Goal: Task Accomplishment & Management: Complete application form

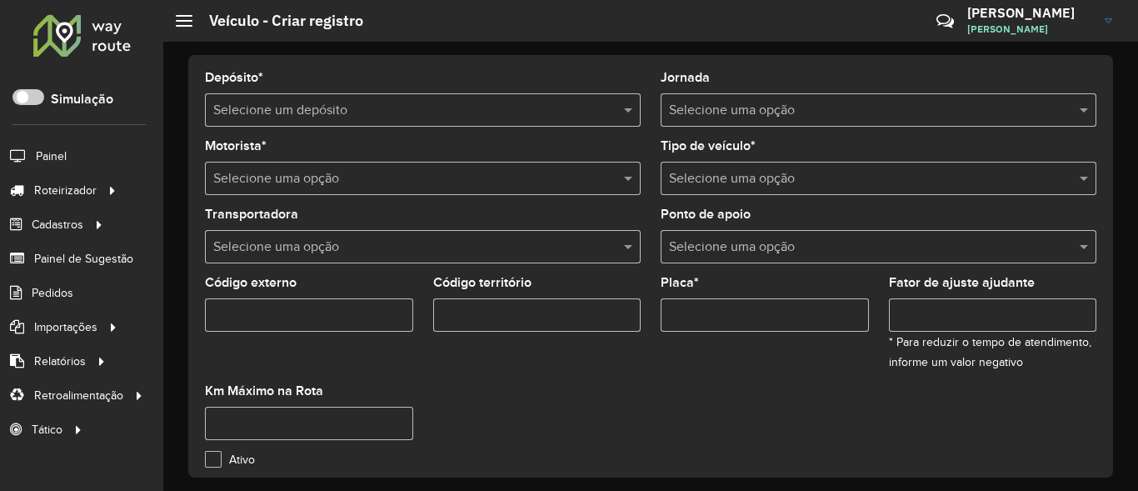
click at [1078, 8] on h3 "[PERSON_NAME]" at bounding box center [1029, 13] width 125 height 16
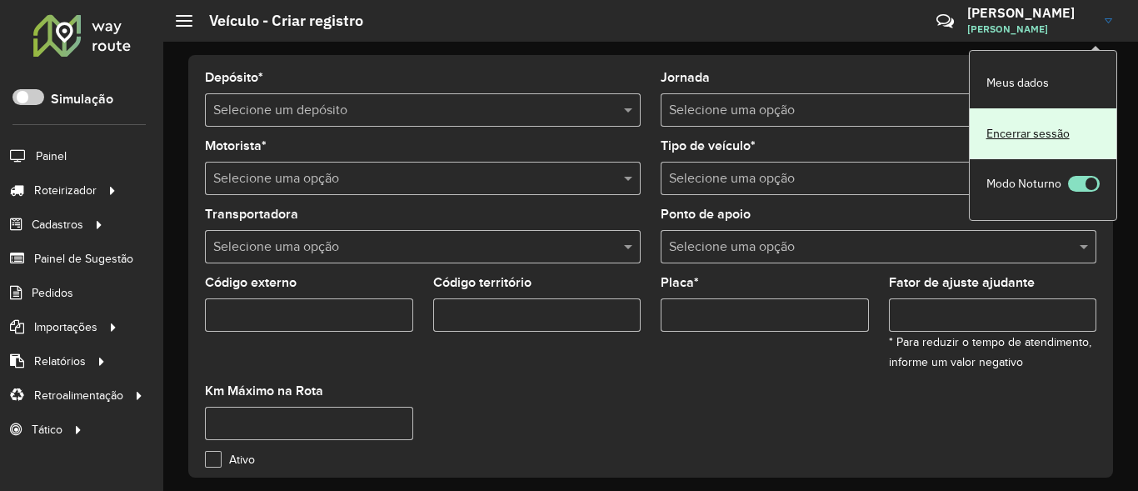
click at [1046, 132] on link "Encerrar sessão" at bounding box center [1042, 133] width 147 height 51
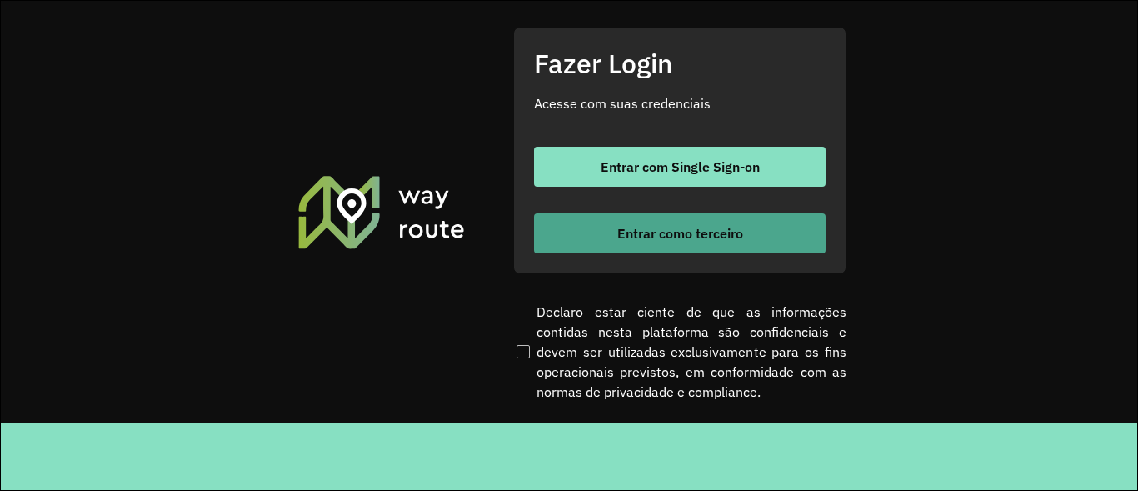
click at [655, 229] on span "Entrar como terceiro" at bounding box center [680, 233] width 126 height 13
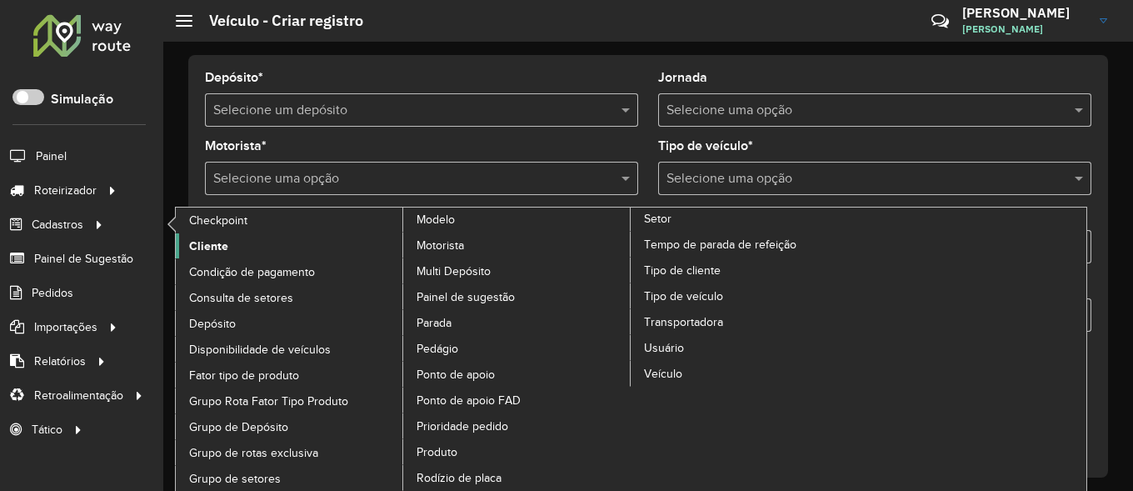
click at [211, 248] on span "Cliente" at bounding box center [208, 245] width 39 height 17
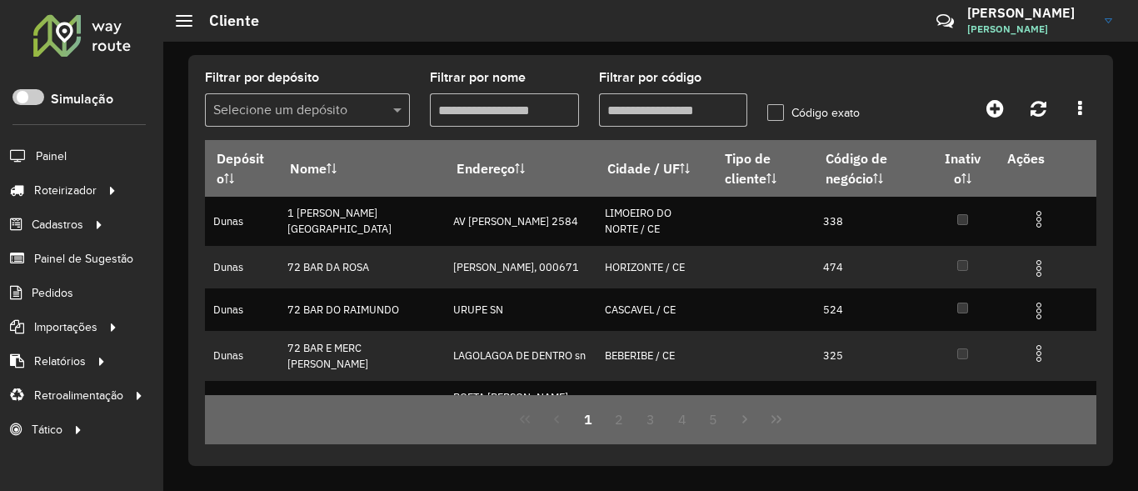
click at [516, 117] on input "Filtrar por nome" at bounding box center [504, 109] width 149 height 33
click at [665, 103] on input "Filtrar por código" at bounding box center [673, 109] width 149 height 33
click at [779, 112] on label "Código exato" at bounding box center [813, 112] width 92 height 17
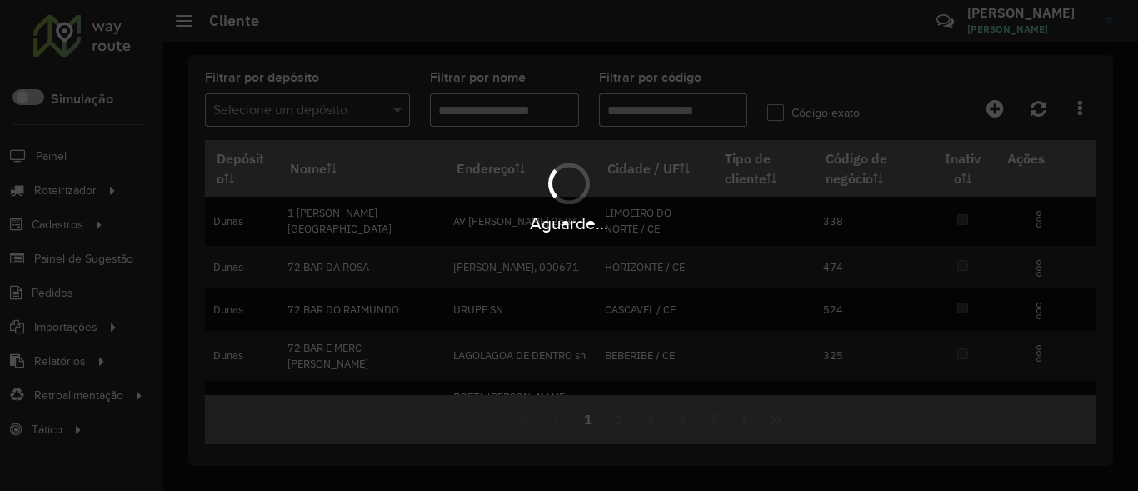
click at [344, 118] on div "Aguarde..." at bounding box center [569, 245] width 1138 height 491
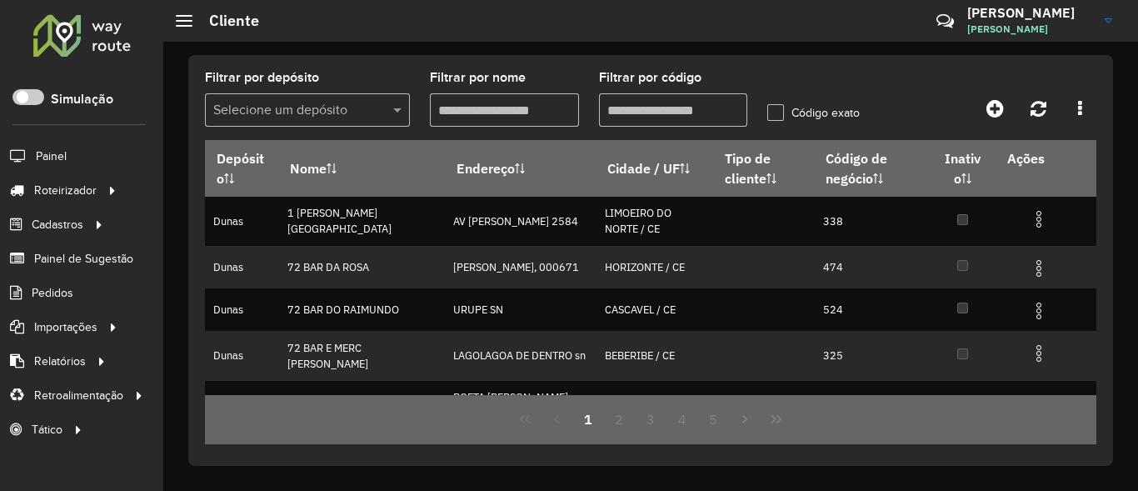
click at [375, 108] on div at bounding box center [307, 110] width 205 height 21
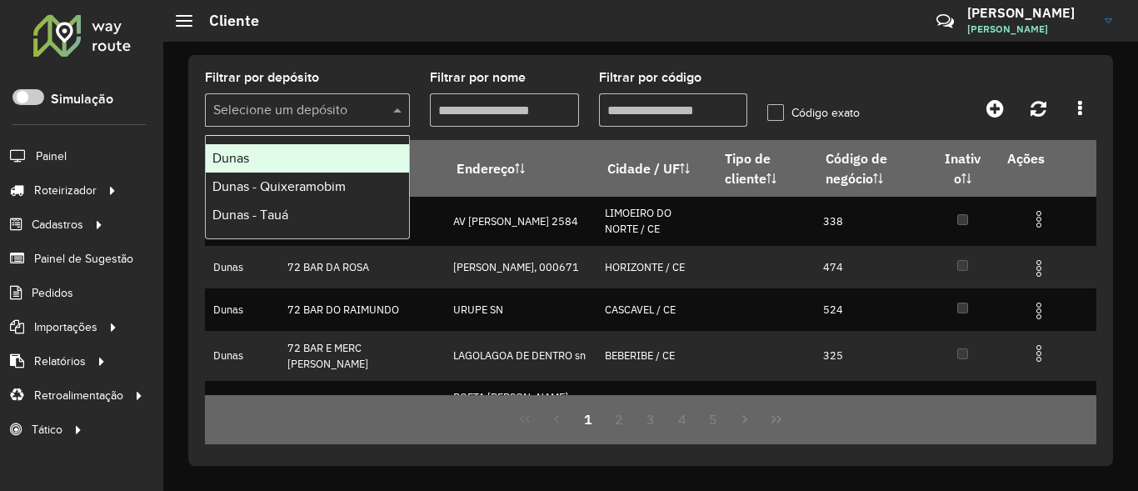
click at [242, 157] on span "Dunas" at bounding box center [230, 158] width 37 height 14
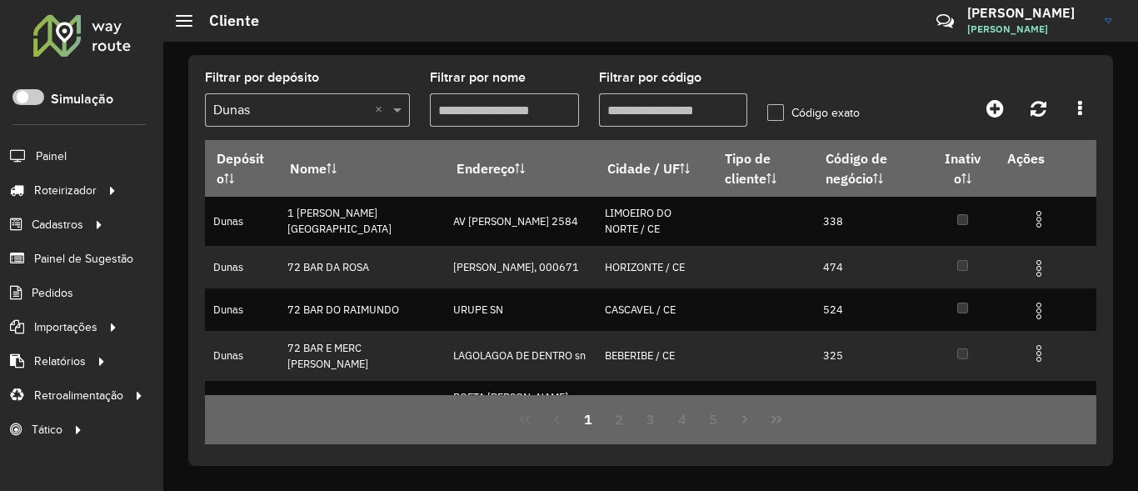
click at [649, 107] on input "Filtrar por código" at bounding box center [673, 109] width 149 height 33
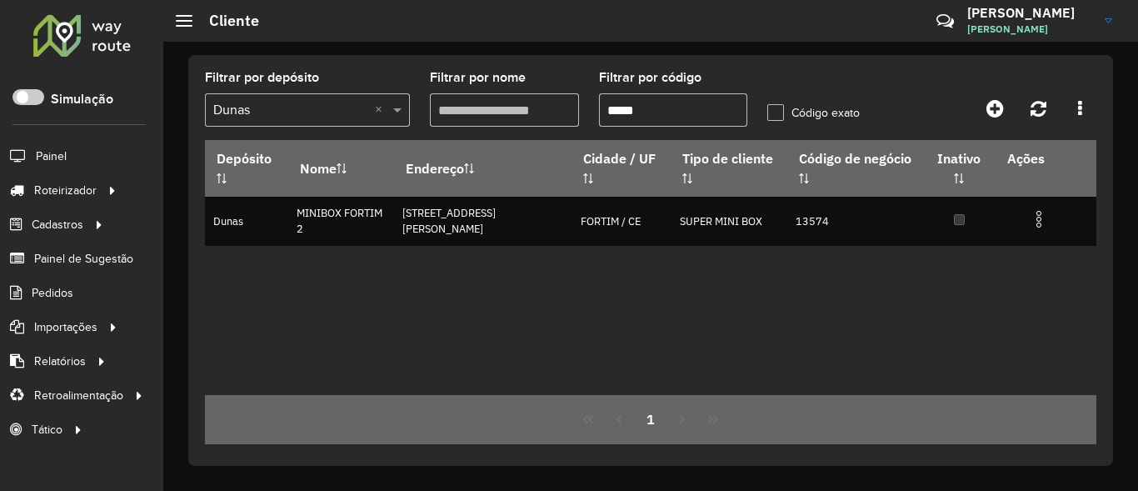
type input "*****"
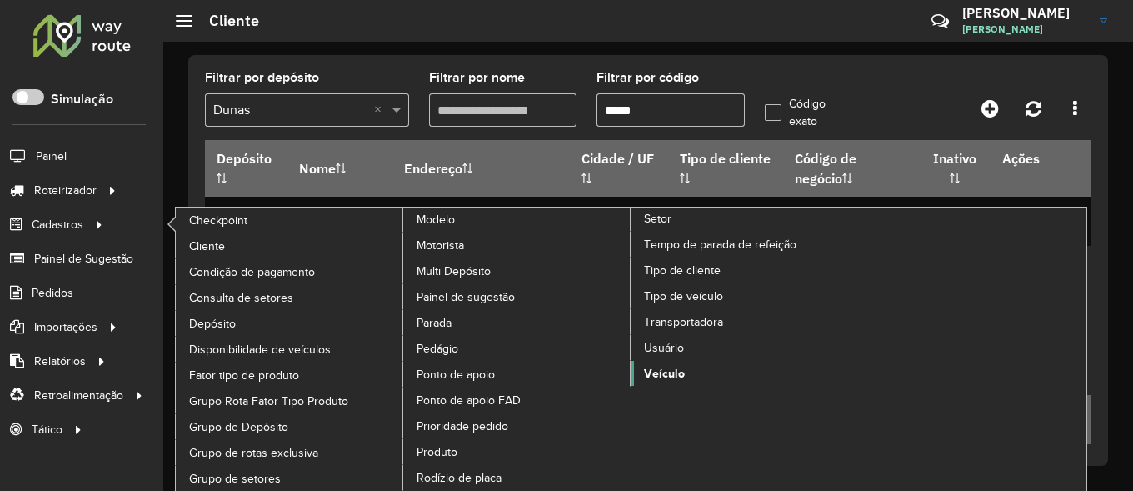
click at [672, 369] on span "Veículo" at bounding box center [664, 373] width 41 height 17
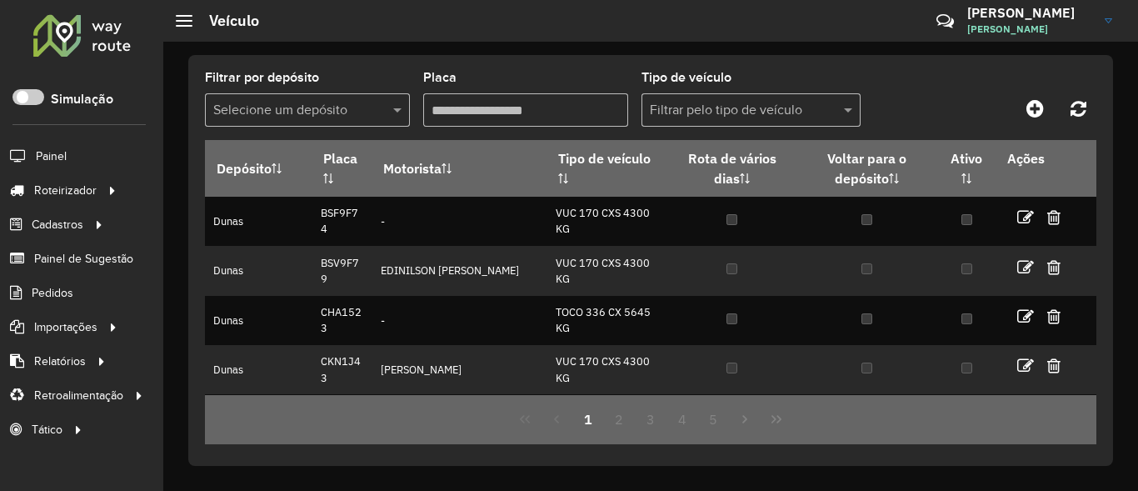
click at [524, 115] on input "Placa" at bounding box center [525, 109] width 205 height 33
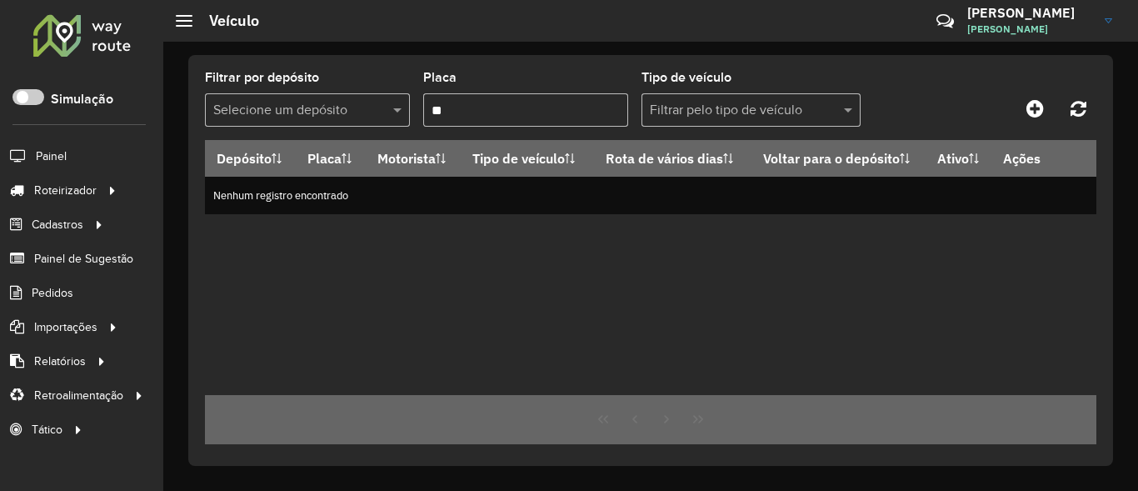
type input "*"
click at [530, 118] on input "****" at bounding box center [525, 109] width 205 height 33
type input "*"
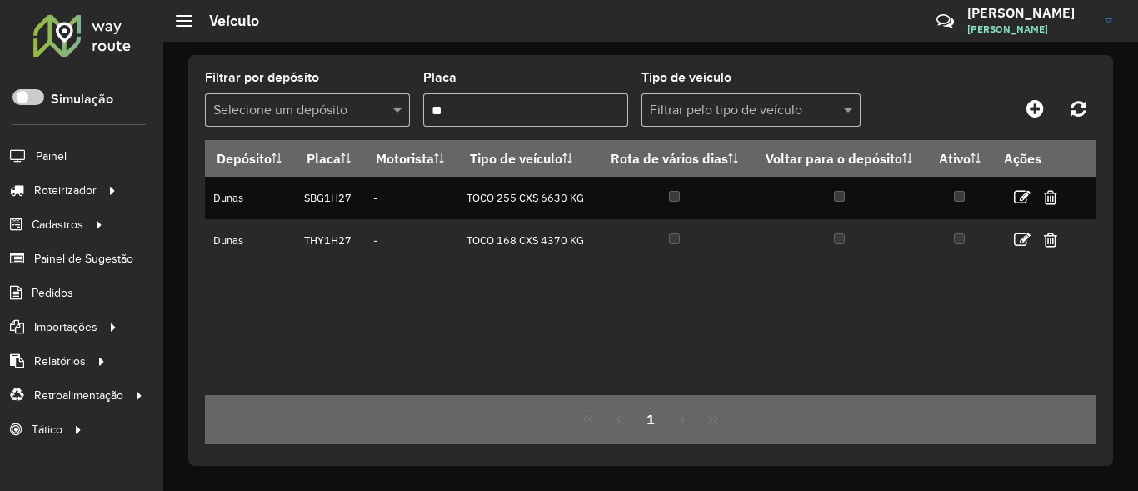
type input "*"
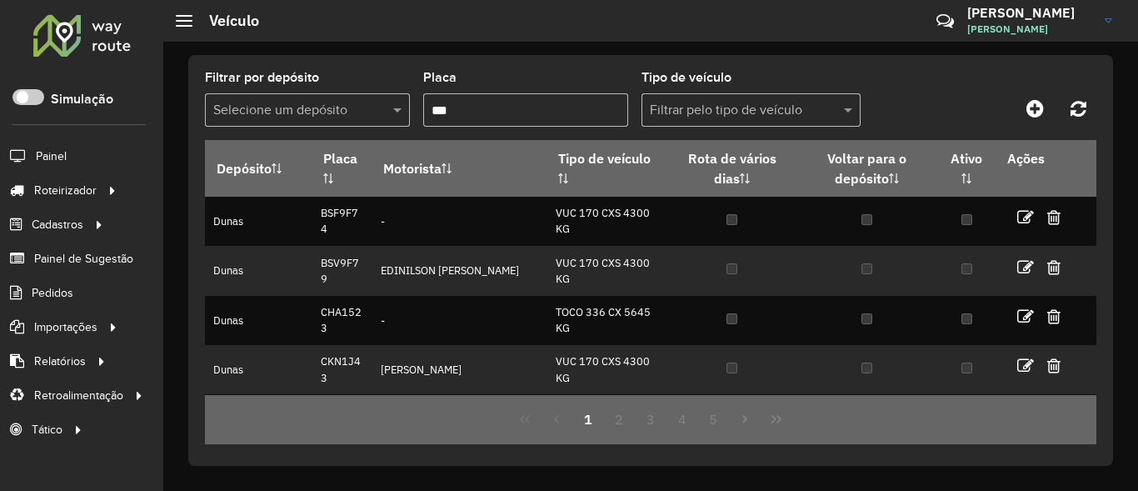
type input "****"
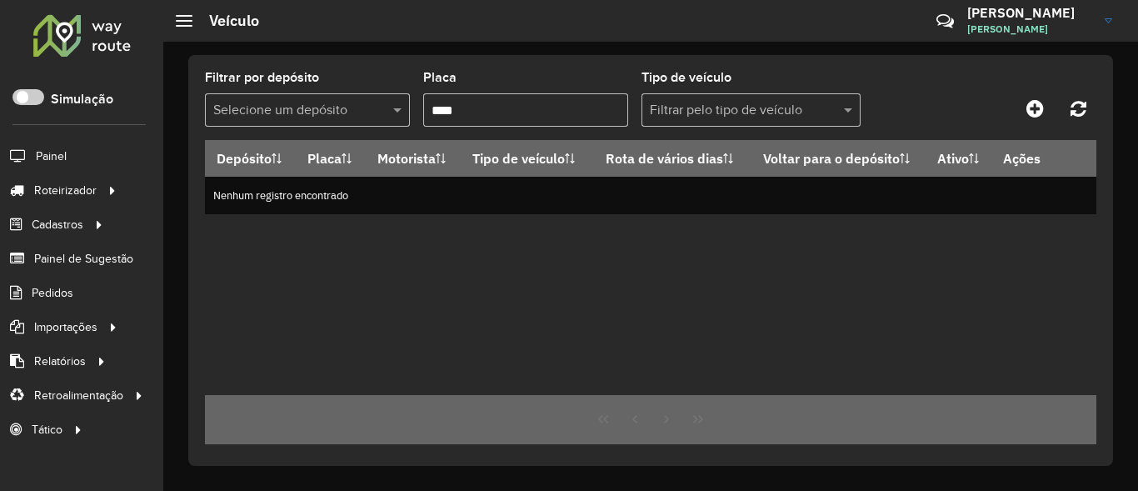
click at [521, 107] on input "****" at bounding box center [525, 109] width 205 height 33
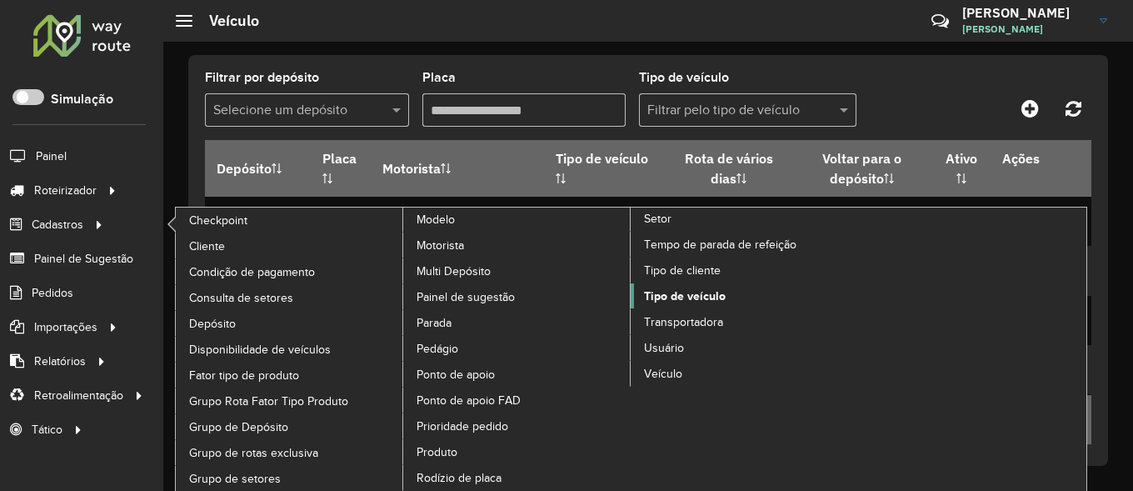
click at [693, 297] on span "Tipo de veículo" at bounding box center [685, 295] width 82 height 17
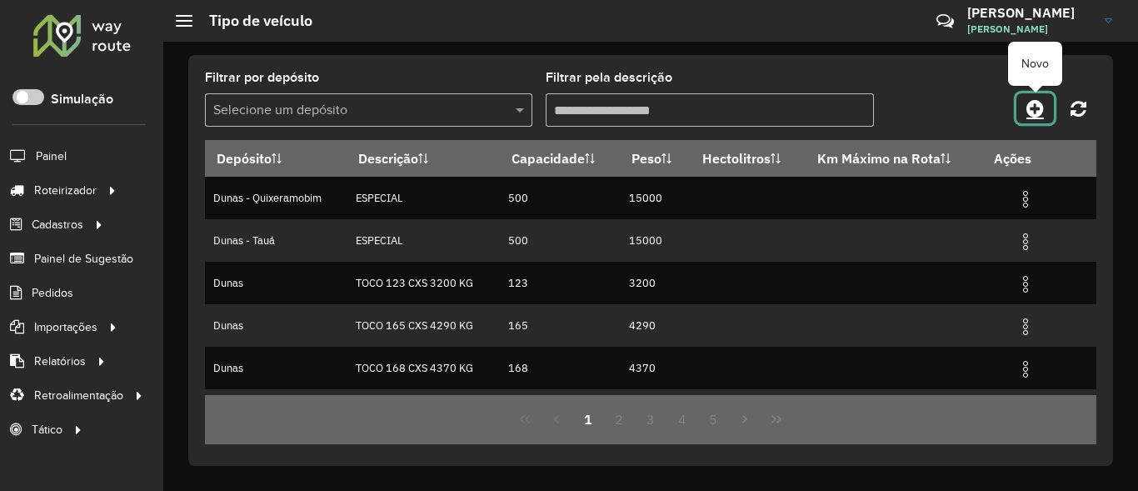
click at [1040, 111] on icon at bounding box center [1034, 108] width 17 height 20
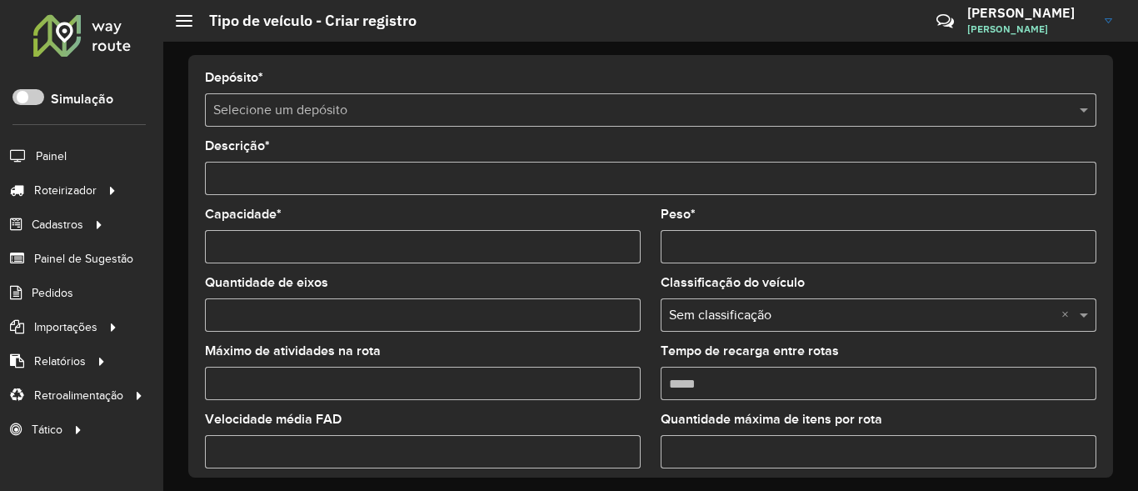
click at [401, 187] on input "Descrição *" at bounding box center [650, 178] width 891 height 33
type input "**********"
click at [449, 241] on input "Capacidade *" at bounding box center [423, 246] width 436 height 33
type input "*******"
click at [738, 264] on formly-field "Peso *" at bounding box center [878, 242] width 456 height 68
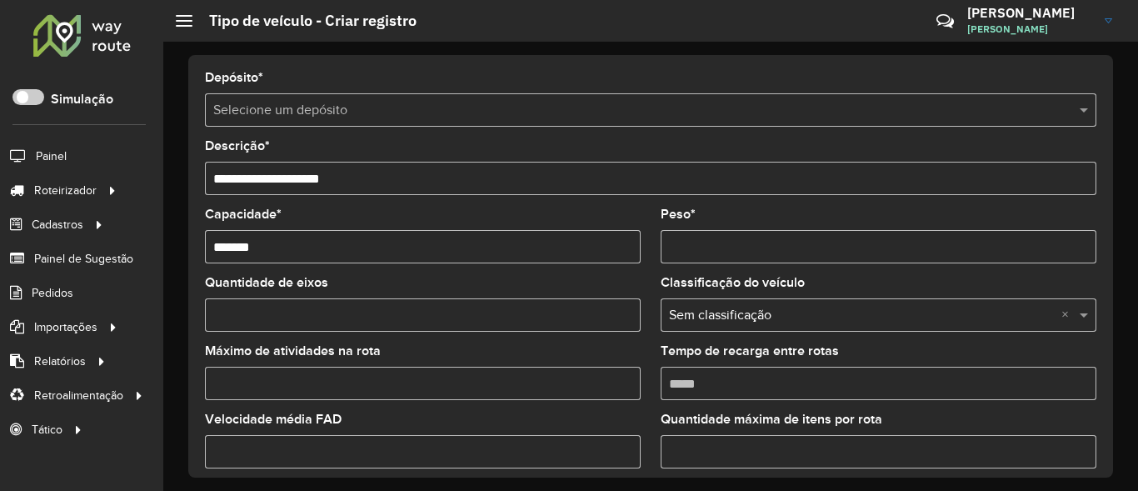
click at [742, 261] on input "Peso *" at bounding box center [878, 246] width 436 height 33
type input "********"
click at [415, 319] on input "Quantidade de eixos" at bounding box center [423, 314] width 436 height 33
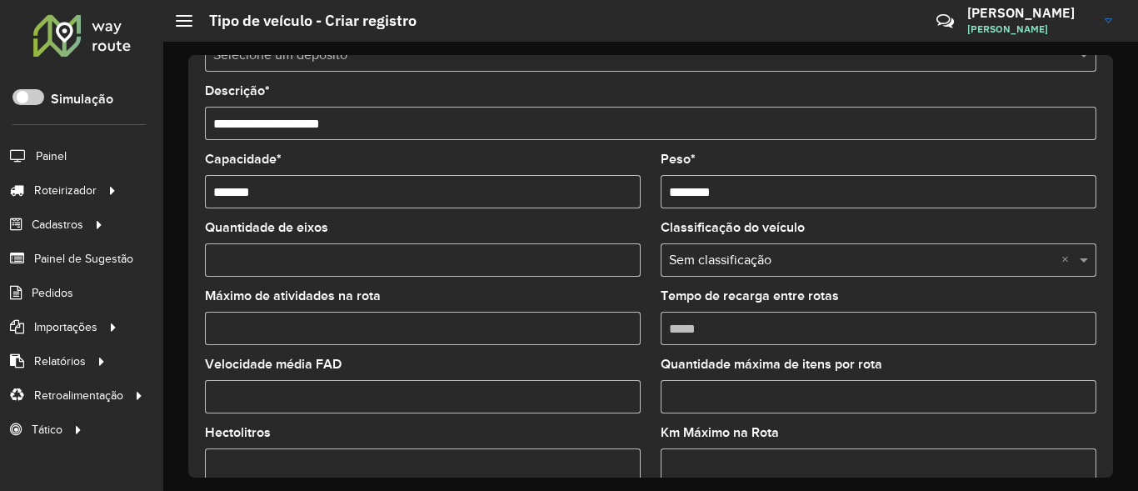
scroll to position [100, 0]
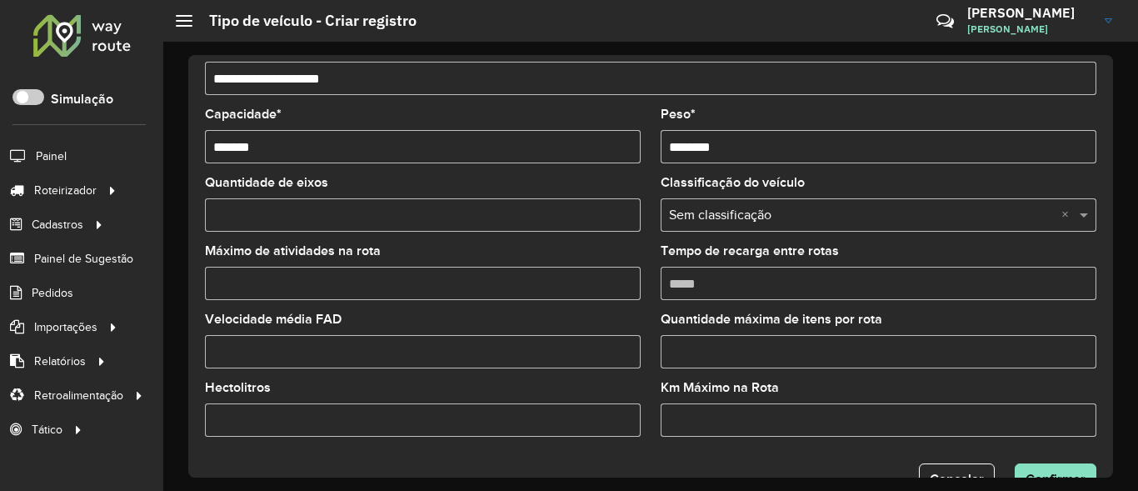
type input "*"
click at [906, 219] on input "text" at bounding box center [862, 216] width 386 height 20
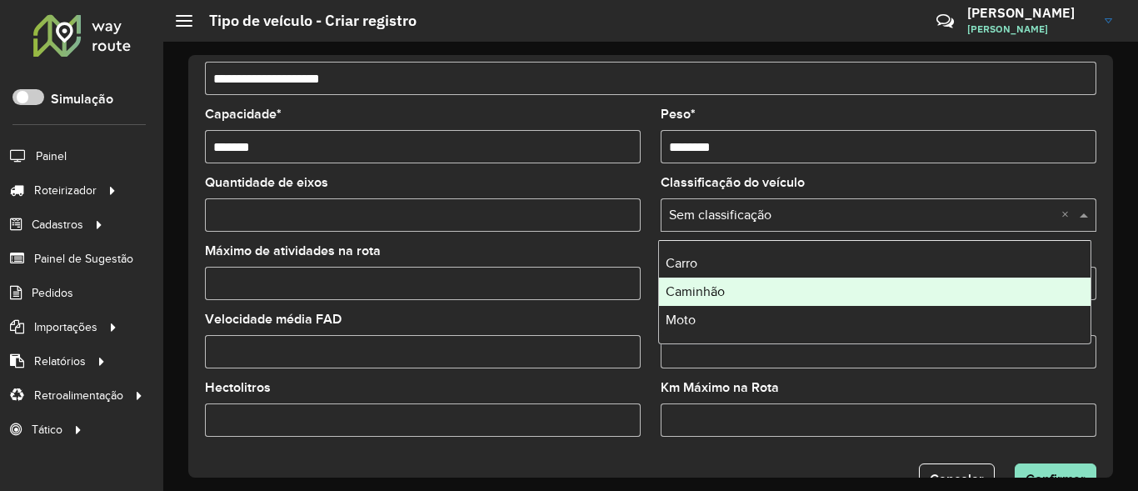
click at [699, 291] on span "Caminhão" at bounding box center [694, 291] width 59 height 14
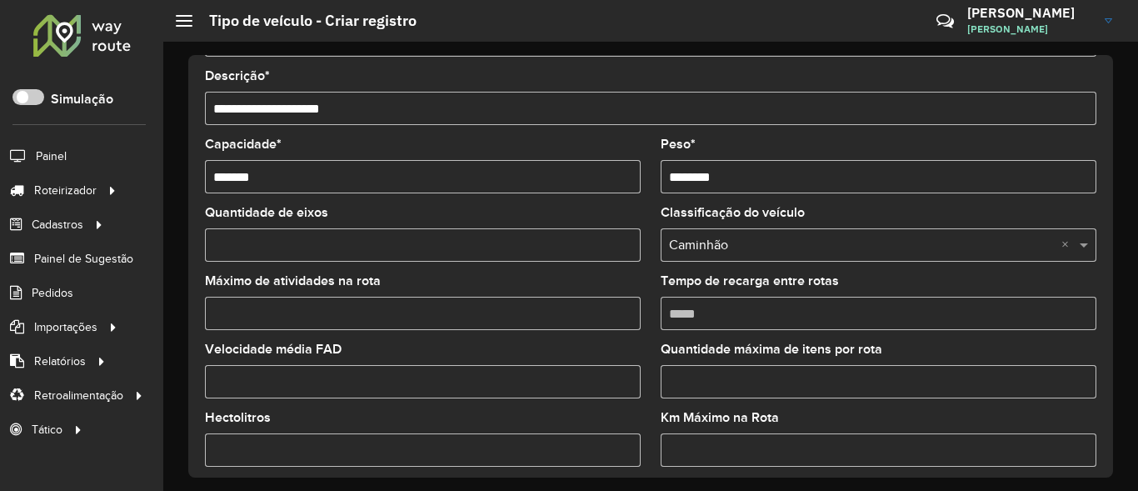
scroll to position [0, 0]
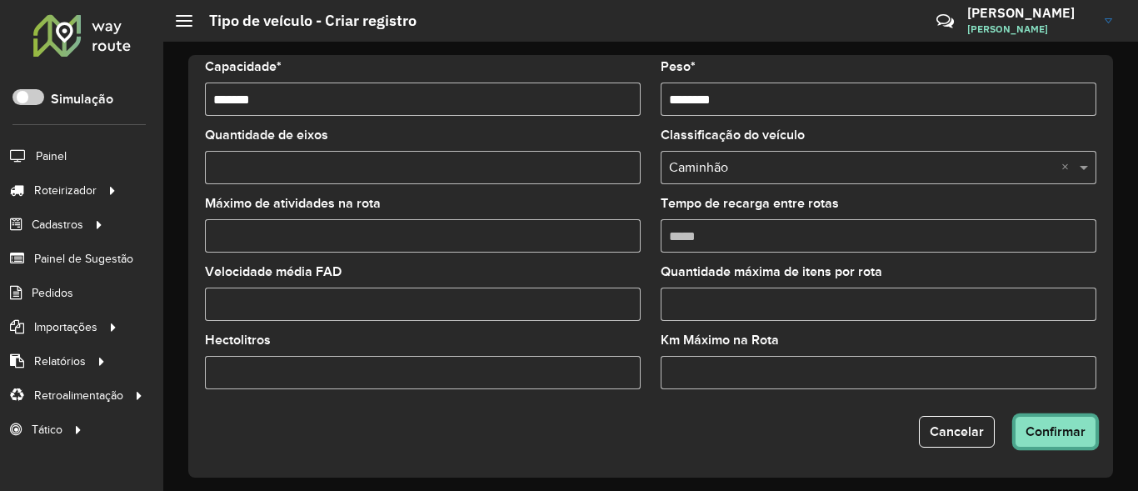
click at [1089, 431] on button "Confirmar" at bounding box center [1055, 432] width 82 height 32
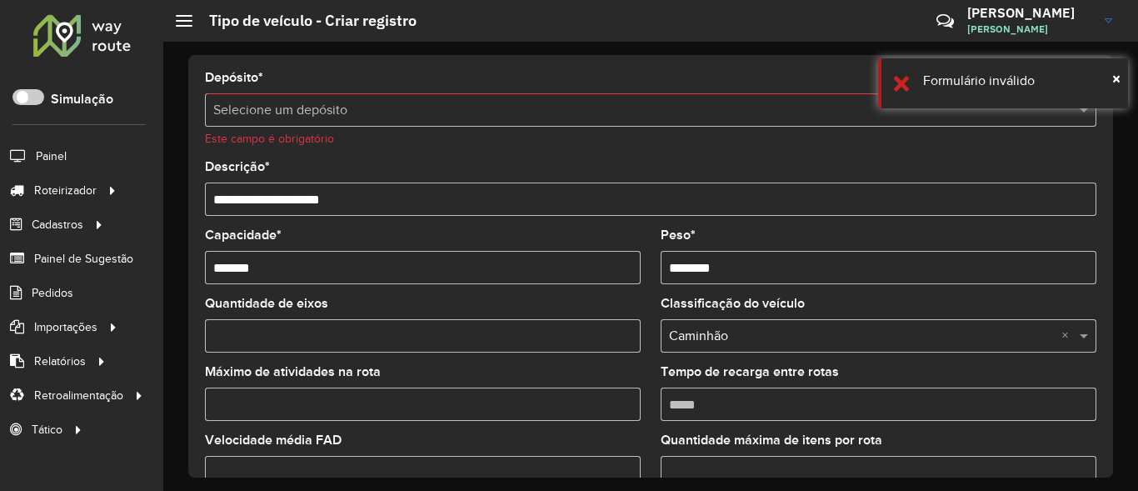
click at [354, 114] on input "text" at bounding box center [633, 111] width 841 height 20
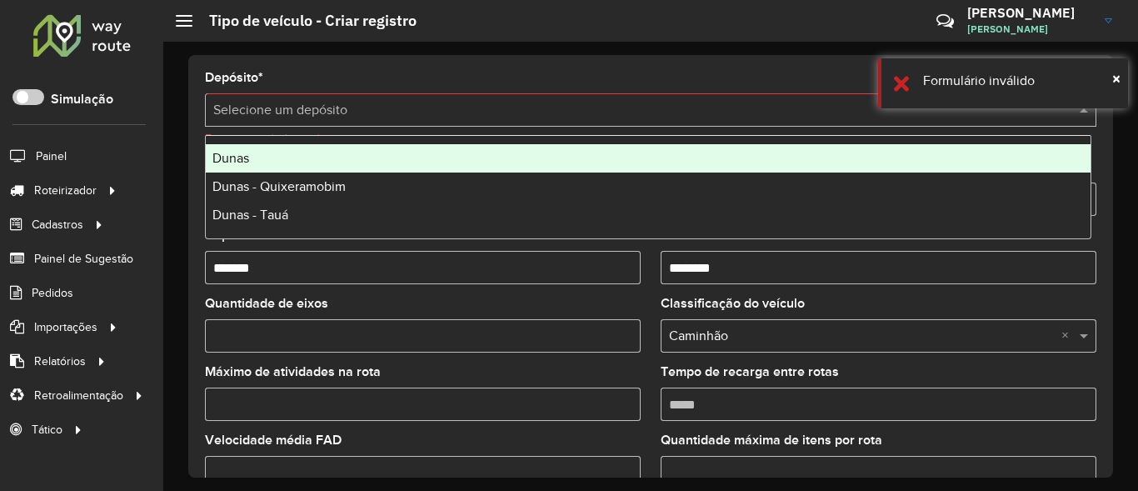
click at [267, 158] on div "Dunas" at bounding box center [648, 158] width 884 height 28
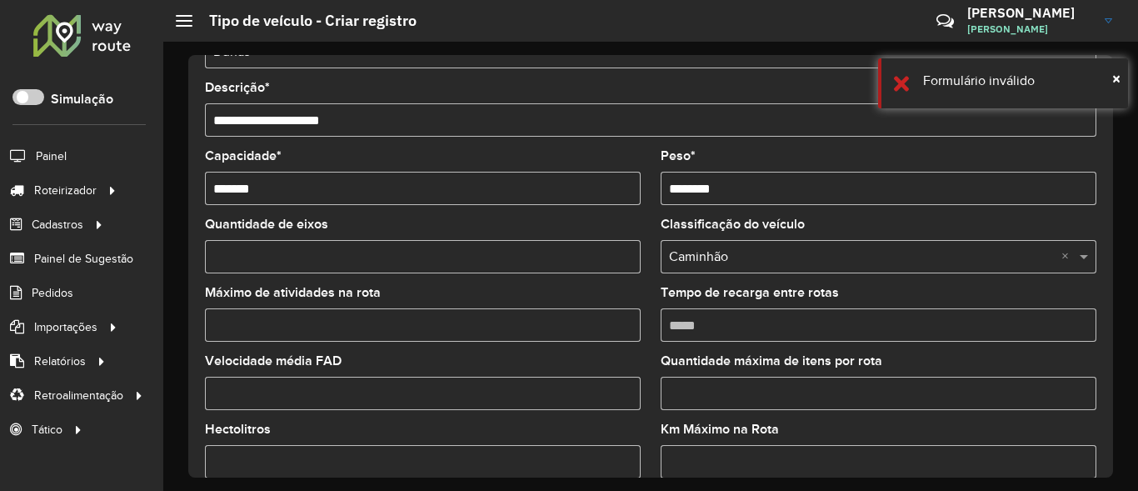
scroll to position [147, 0]
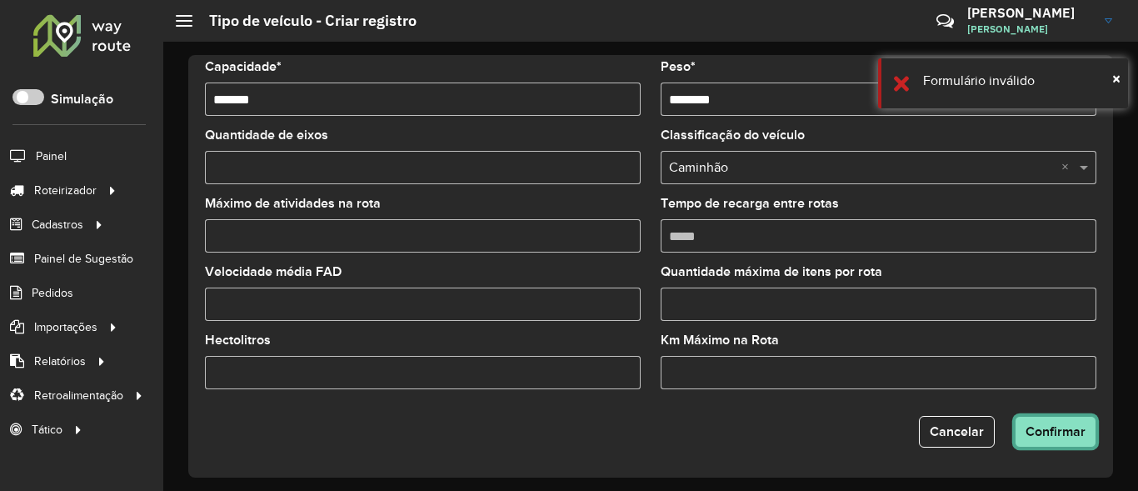
click at [1058, 425] on span "Confirmar" at bounding box center [1055, 431] width 60 height 14
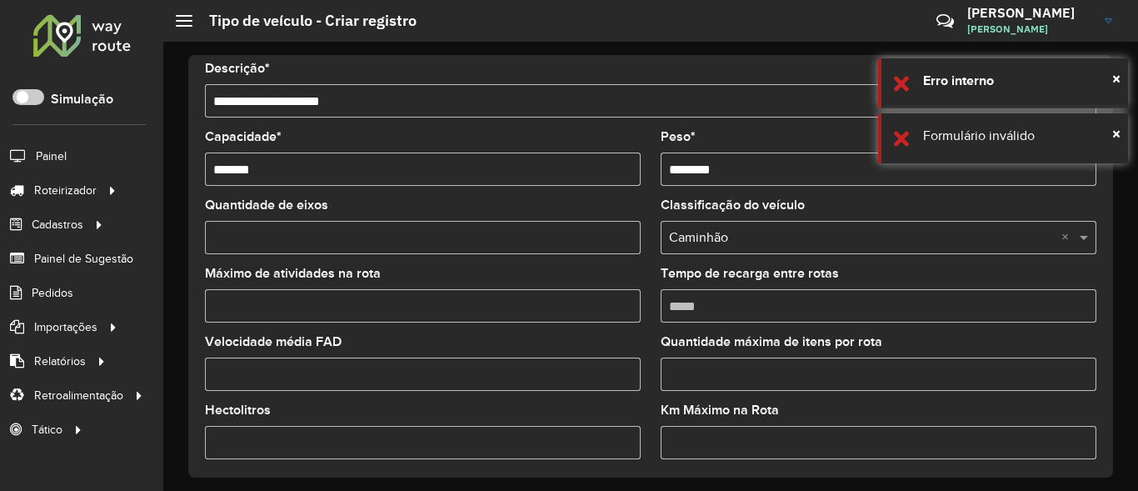
scroll to position [0, 0]
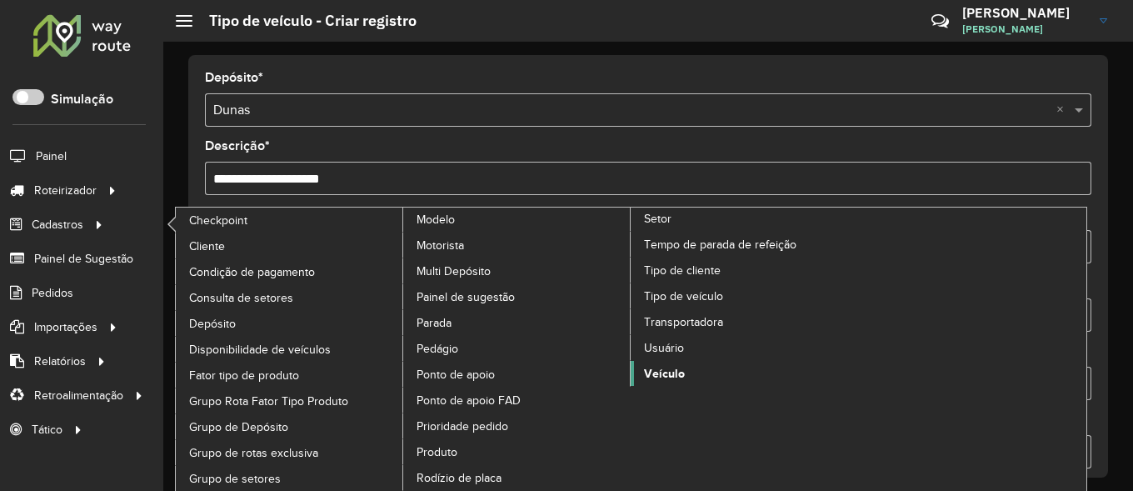
click at [668, 371] on span "Veículo" at bounding box center [664, 373] width 41 height 17
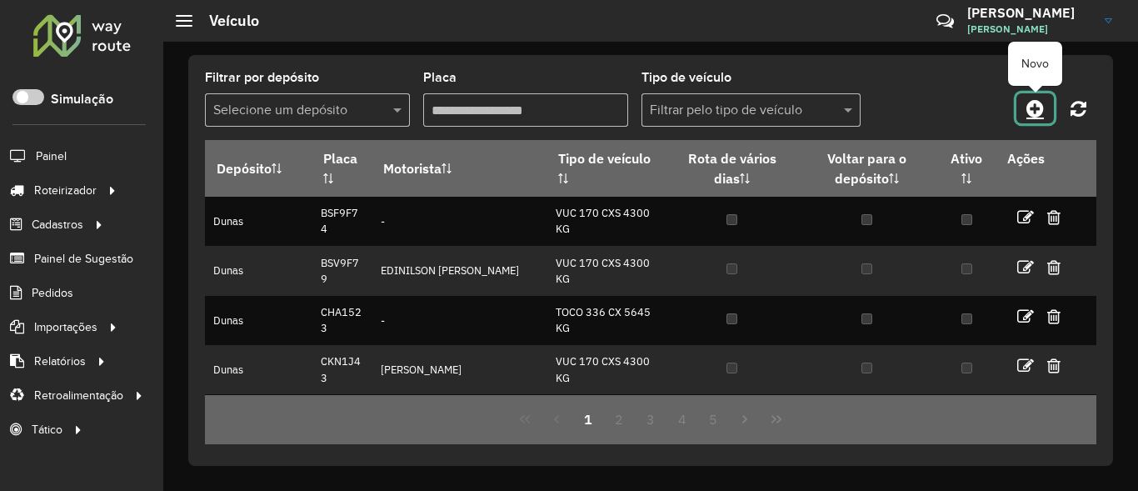
click at [1032, 112] on icon at bounding box center [1034, 108] width 17 height 20
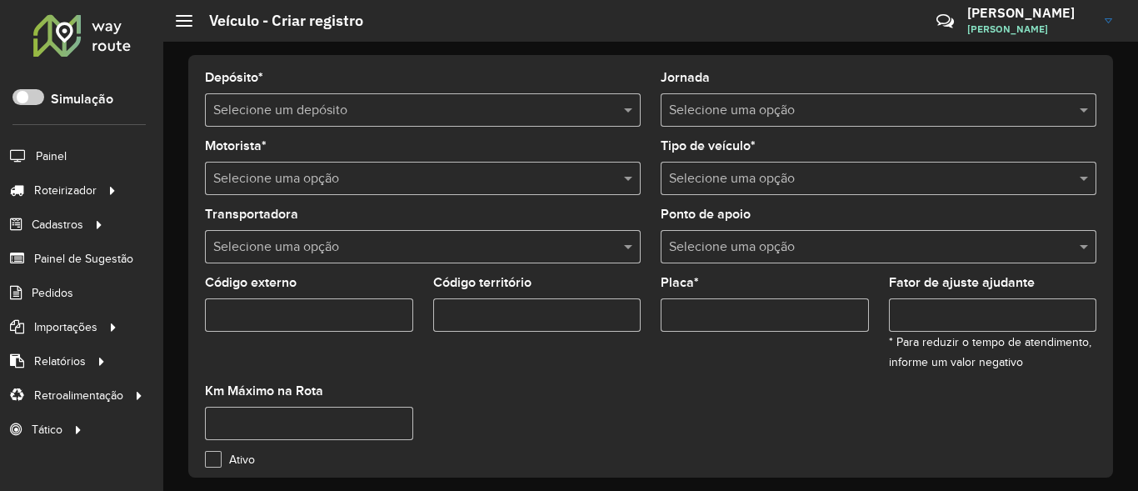
click at [469, 114] on input "text" at bounding box center [406, 111] width 386 height 20
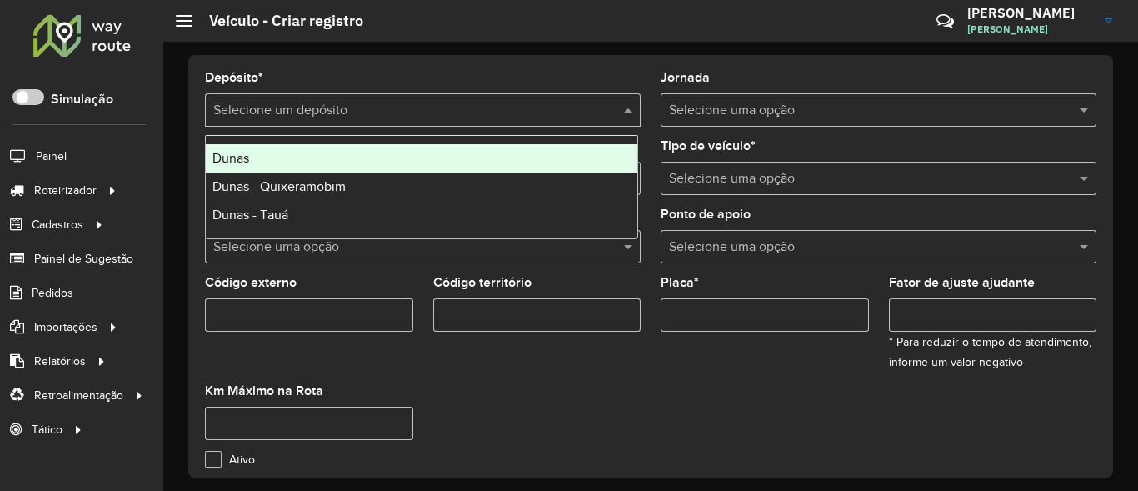
click at [256, 154] on div "Dunas" at bounding box center [421, 158] width 431 height 28
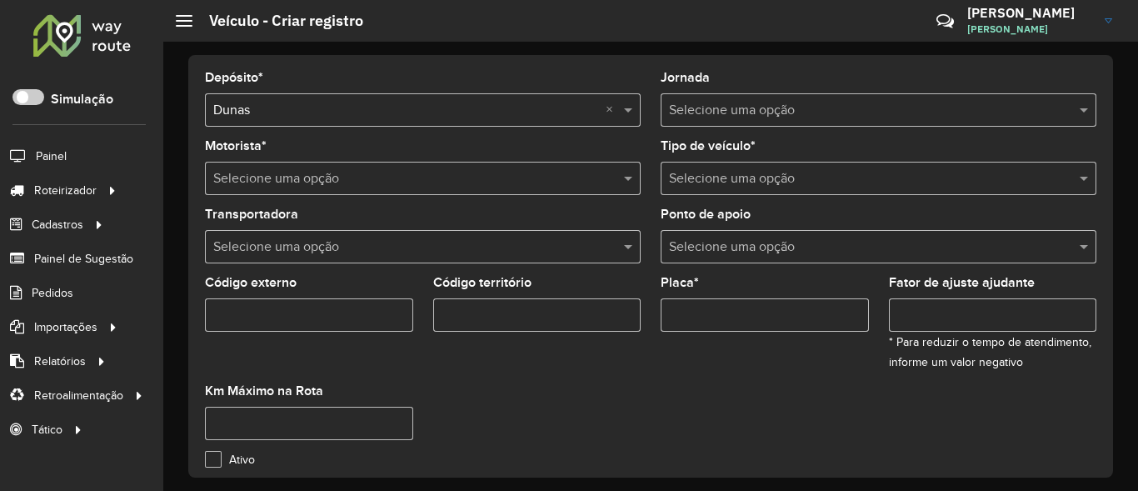
click at [798, 112] on input "text" at bounding box center [862, 111] width 386 height 20
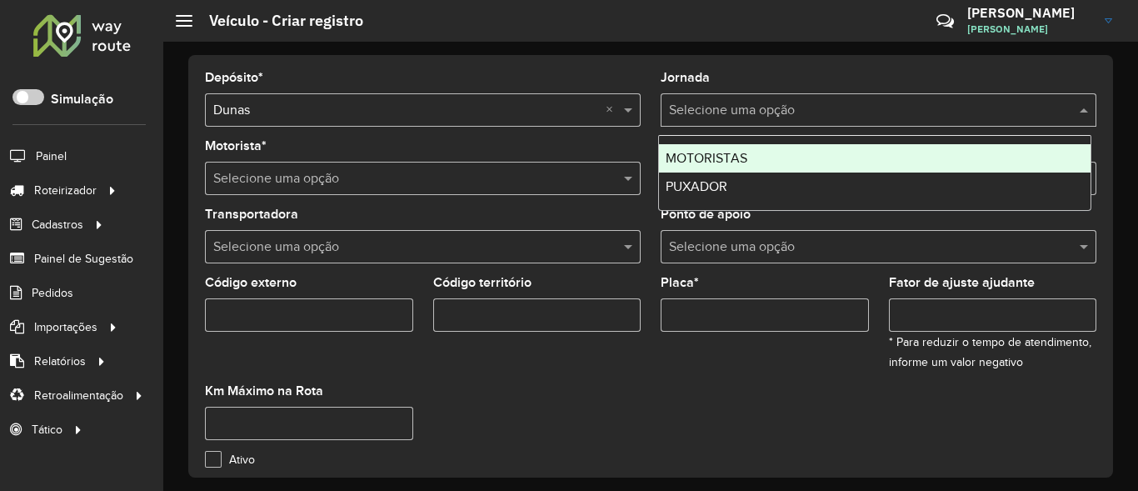
click at [707, 160] on span "MOTORISTAS" at bounding box center [706, 158] width 82 height 14
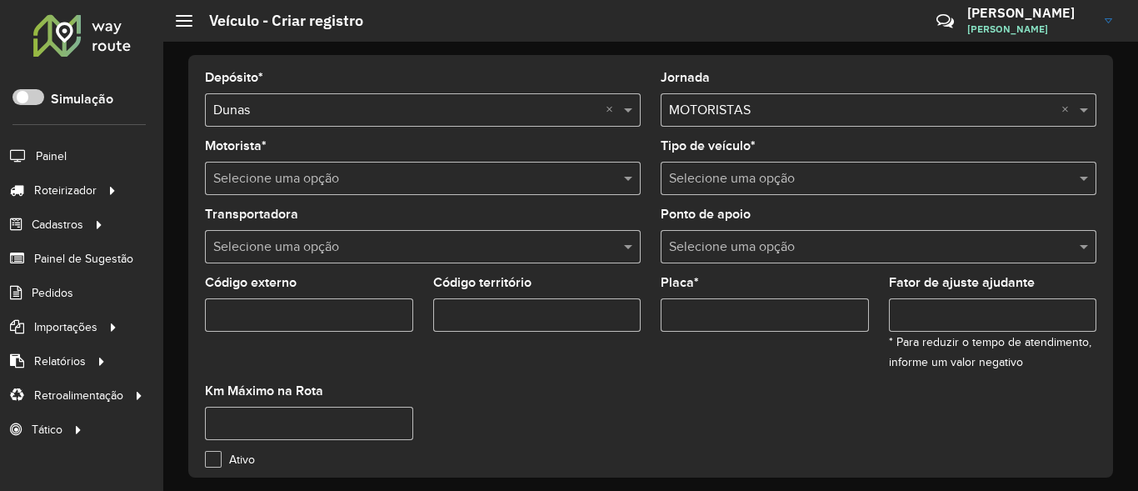
click at [426, 171] on input "text" at bounding box center [406, 179] width 386 height 20
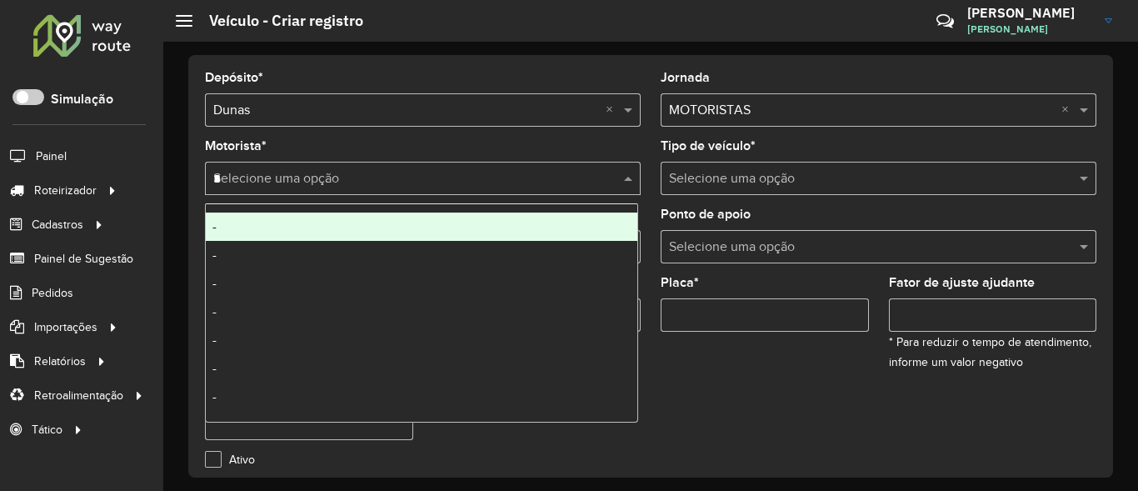
type input "**"
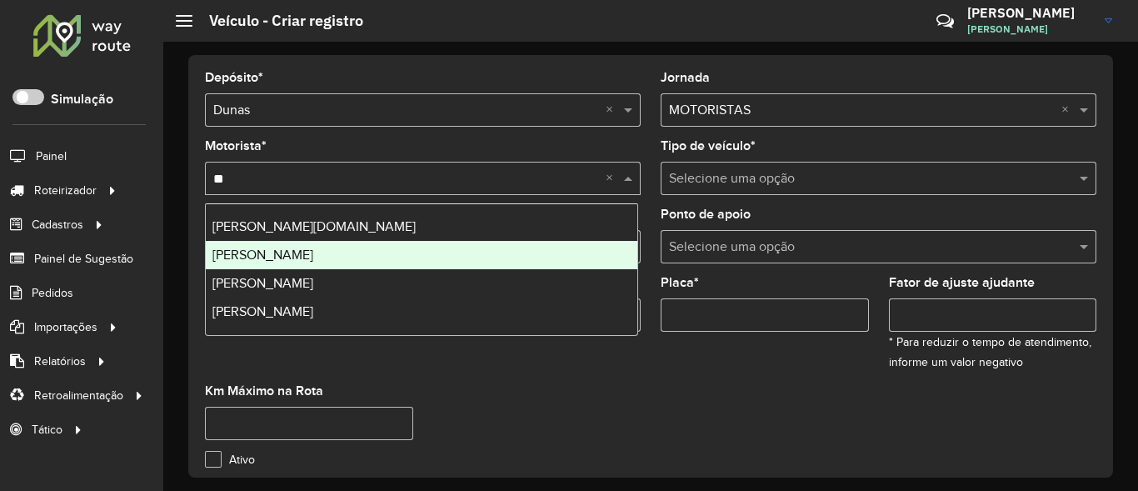
click at [301, 254] on span "[PERSON_NAME]" at bounding box center [262, 254] width 101 height 14
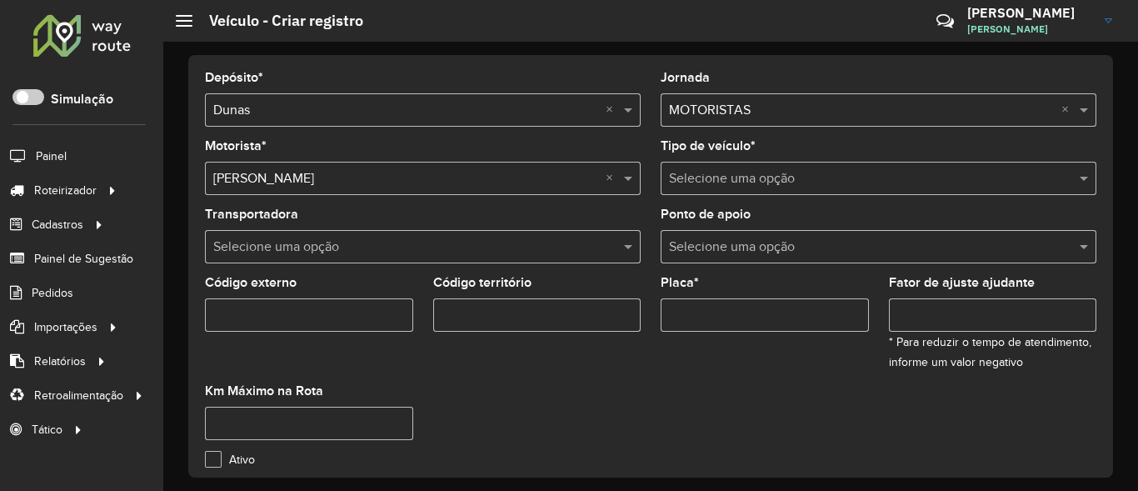
click at [979, 175] on input "text" at bounding box center [862, 179] width 386 height 20
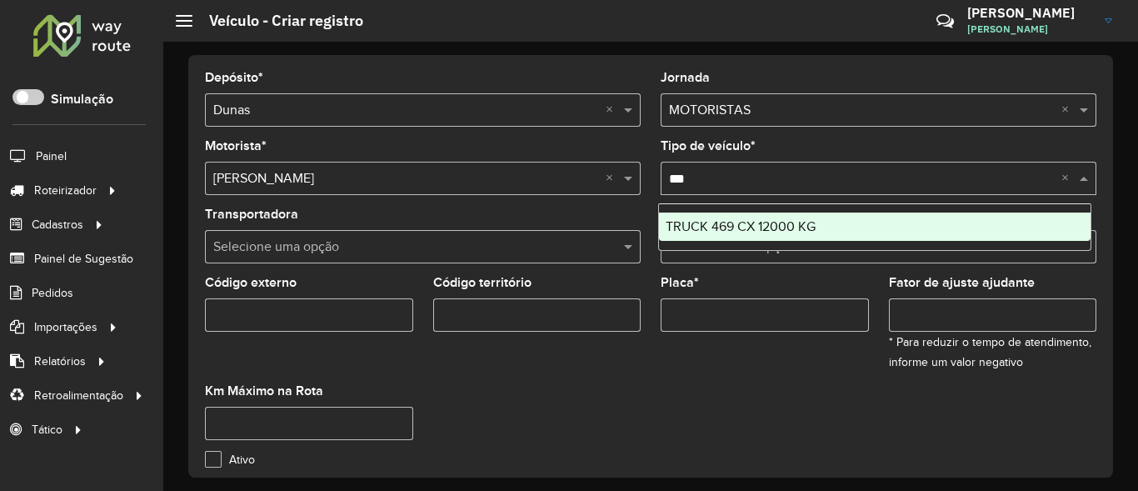
type input "****"
click at [784, 227] on span "TRUCK 469 CX 12000 KG" at bounding box center [740, 226] width 150 height 14
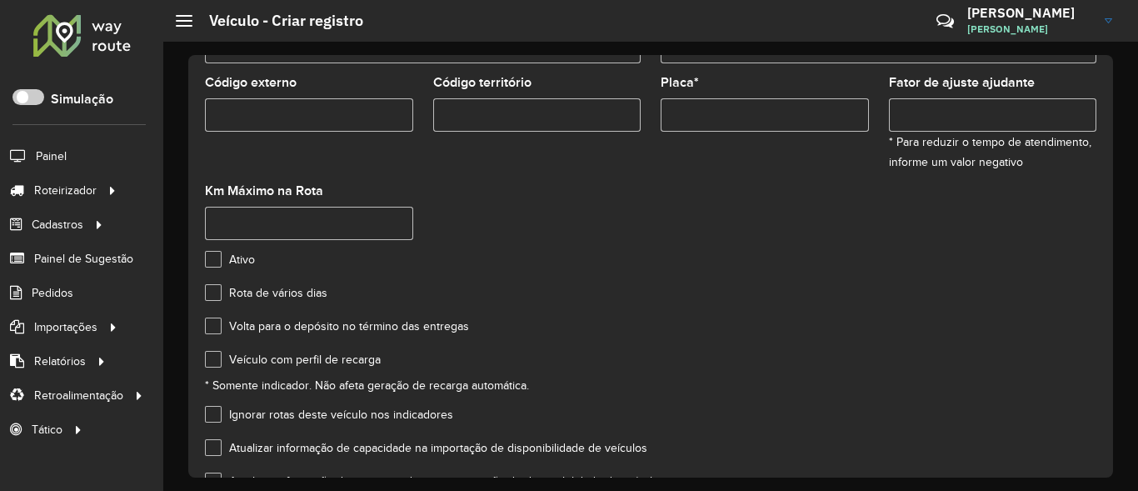
scroll to position [300, 0]
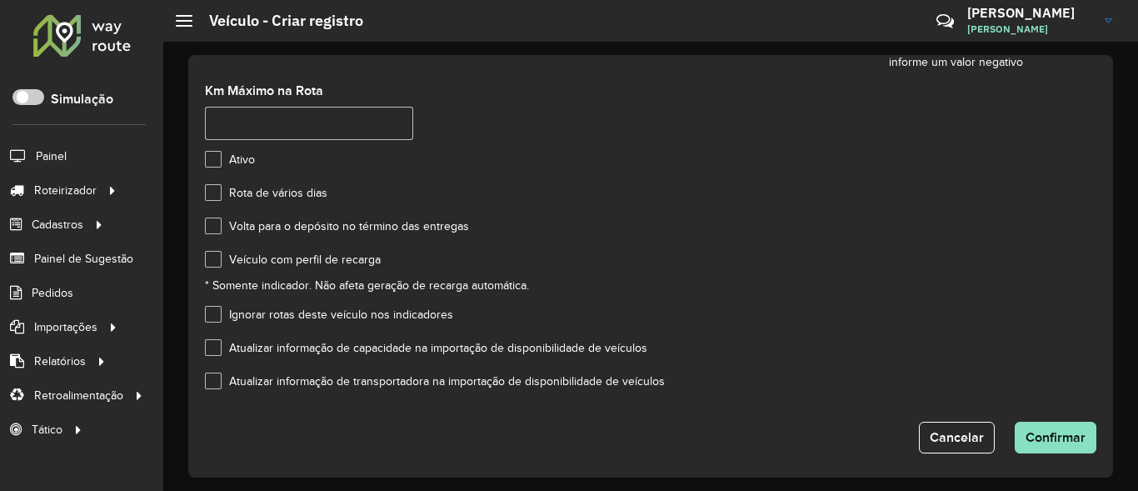
click at [212, 260] on label "Veículo com perfil de recarga" at bounding box center [293, 259] width 176 height 17
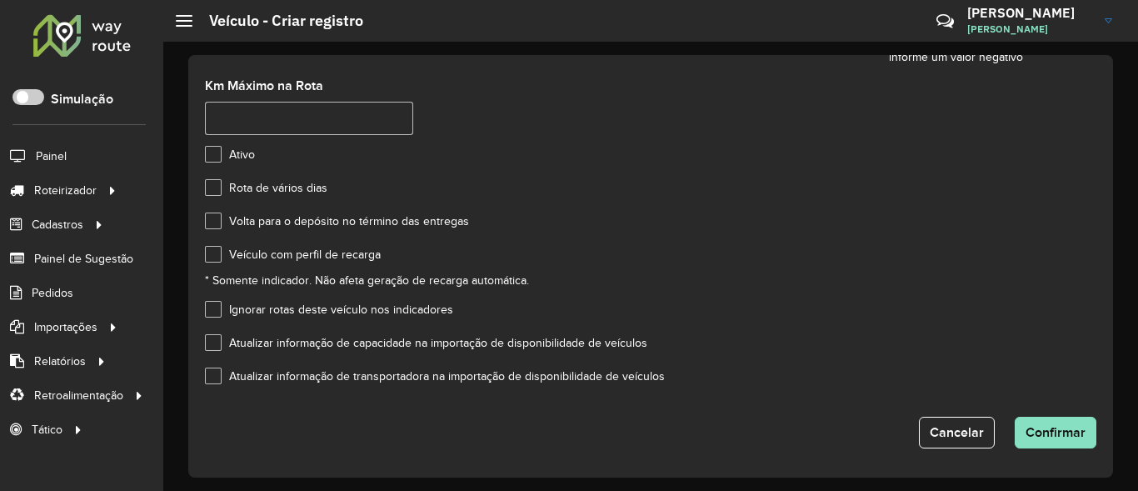
scroll to position [306, 0]
click at [1041, 421] on button "Confirmar" at bounding box center [1055, 432] width 82 height 32
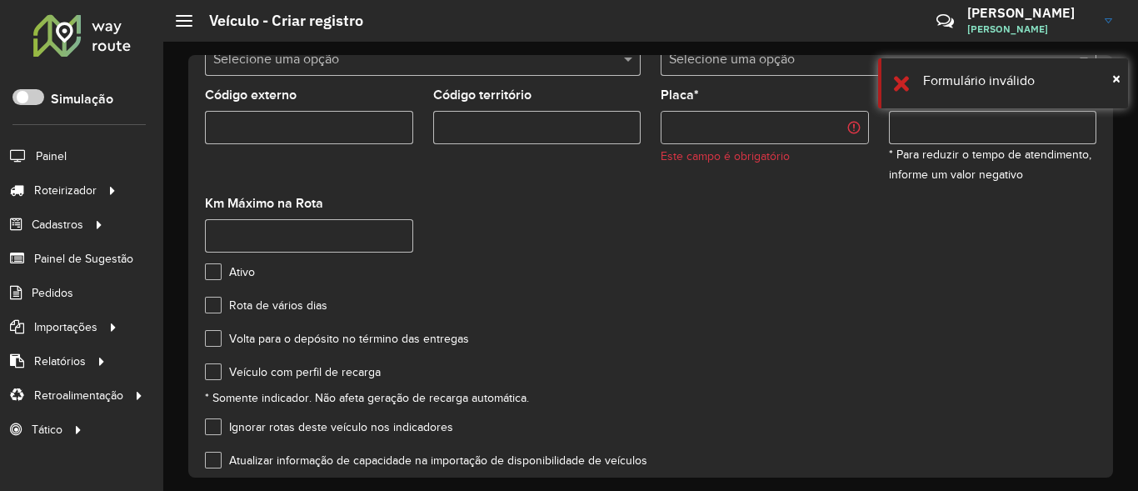
scroll to position [0, 0]
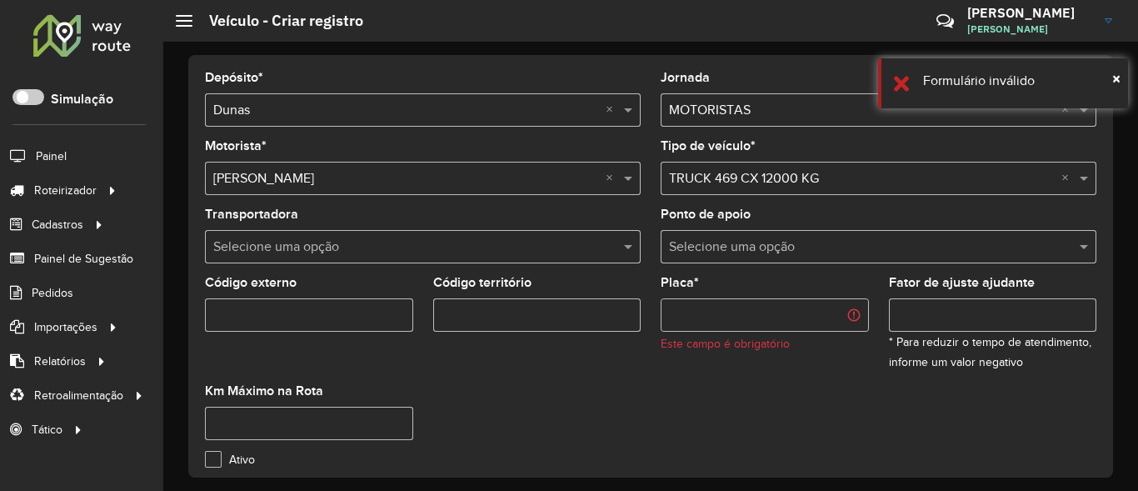
click at [765, 316] on input "Placa *" at bounding box center [764, 314] width 208 height 33
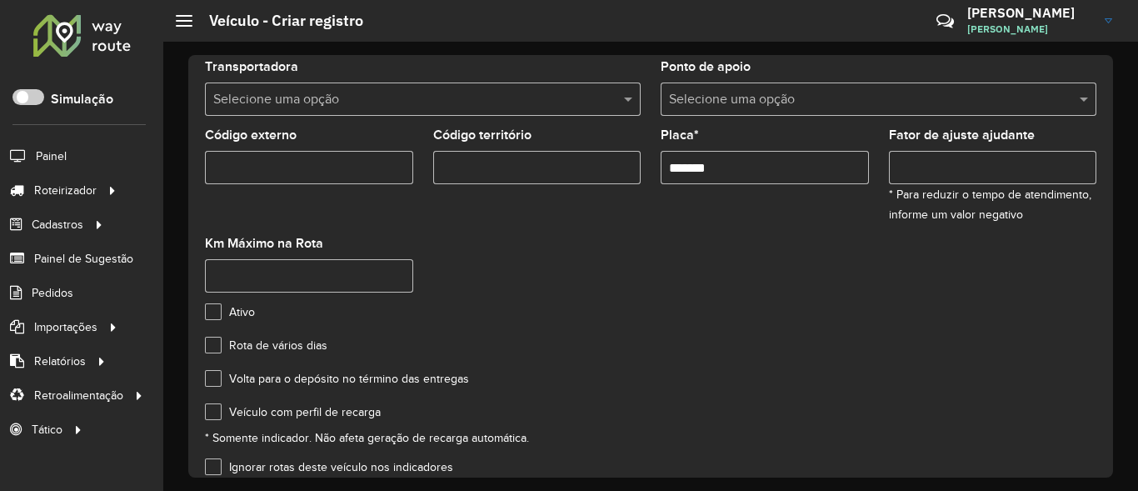
scroll to position [306, 0]
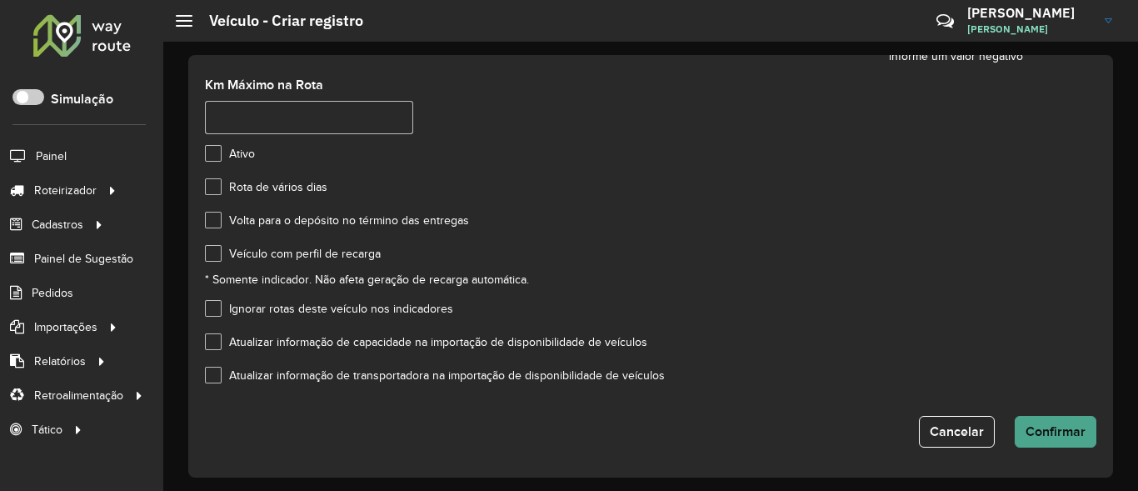
type input "*******"
click at [1038, 422] on button "Confirmar" at bounding box center [1055, 432] width 82 height 32
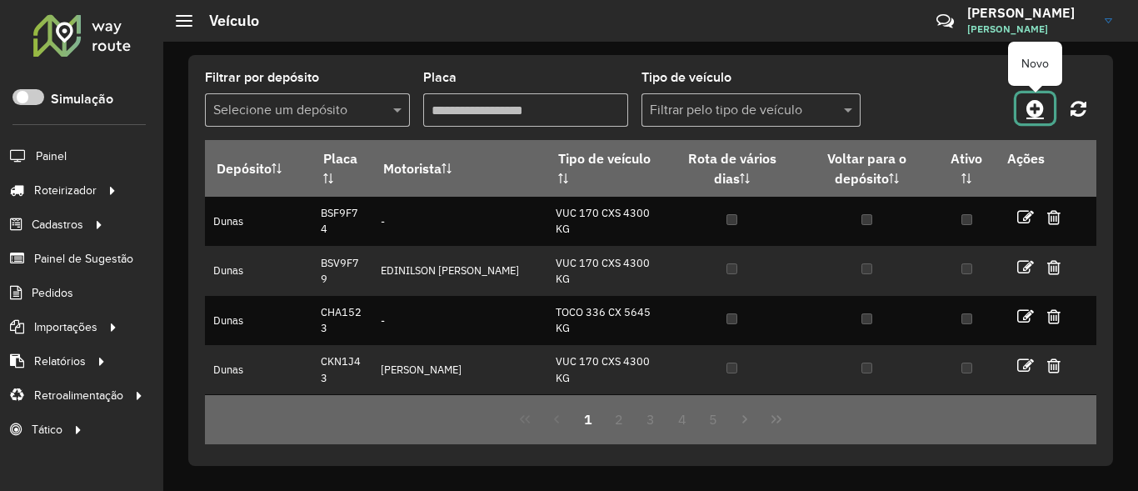
click at [1048, 116] on link at bounding box center [1034, 108] width 37 height 30
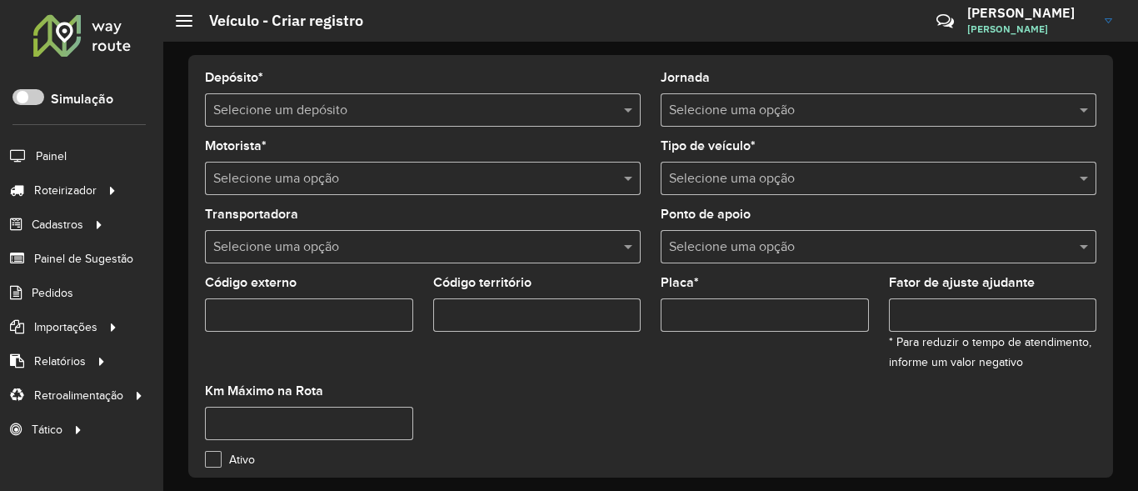
click at [418, 102] on input "text" at bounding box center [406, 111] width 386 height 20
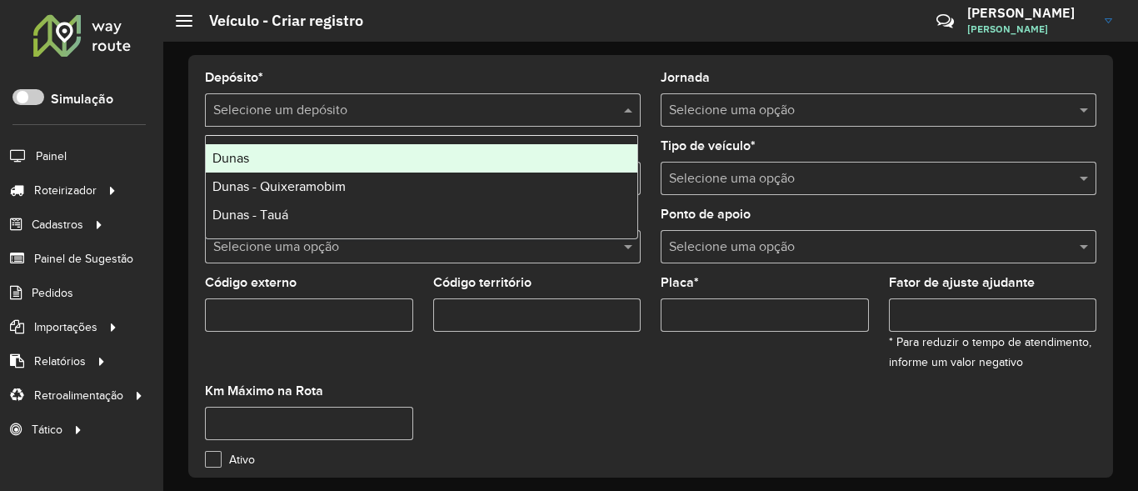
click at [302, 166] on div "Dunas" at bounding box center [421, 158] width 431 height 28
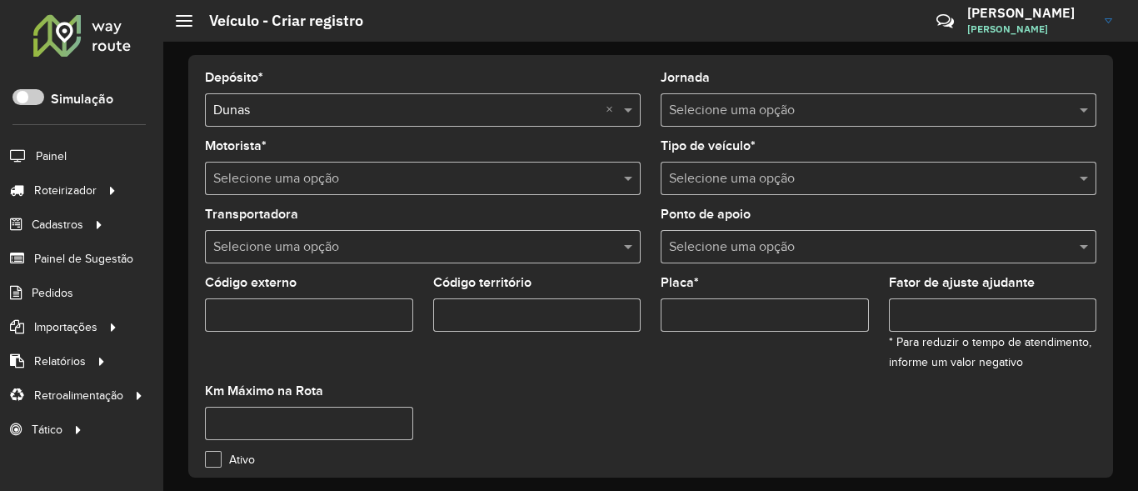
click at [609, 181] on div at bounding box center [423, 178] width 436 height 21
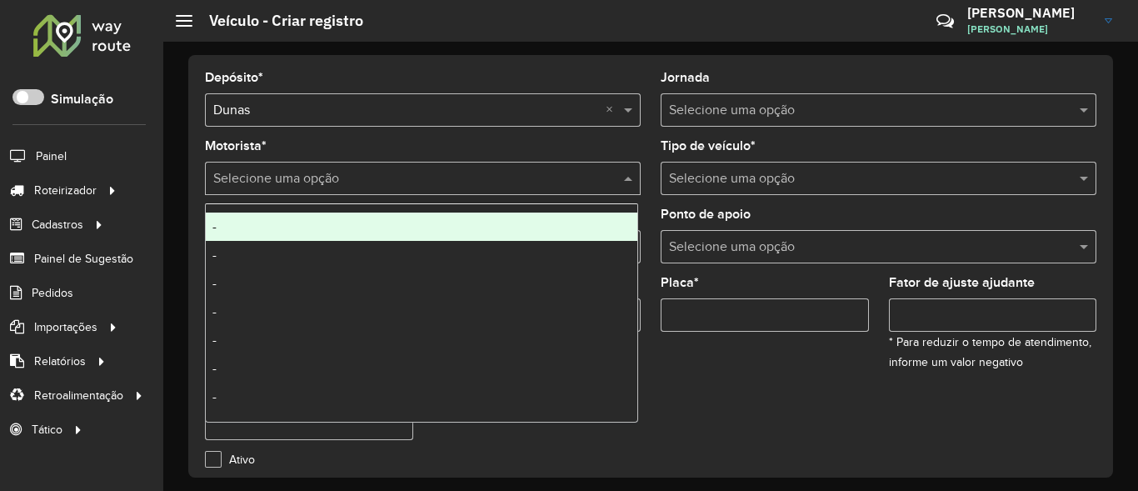
click at [277, 240] on div "-" at bounding box center [421, 226] width 431 height 28
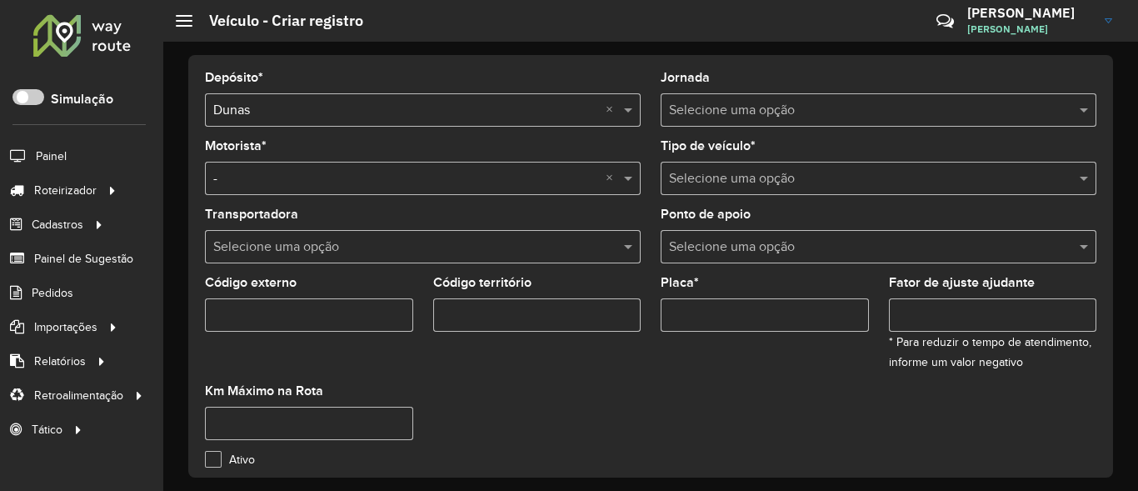
click at [777, 173] on input "text" at bounding box center [862, 179] width 386 height 20
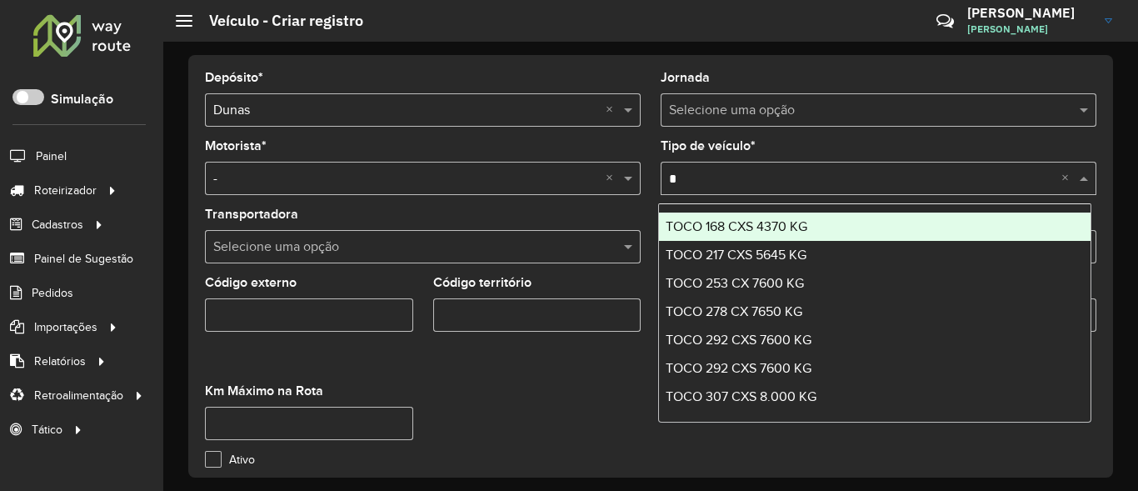
type input "**"
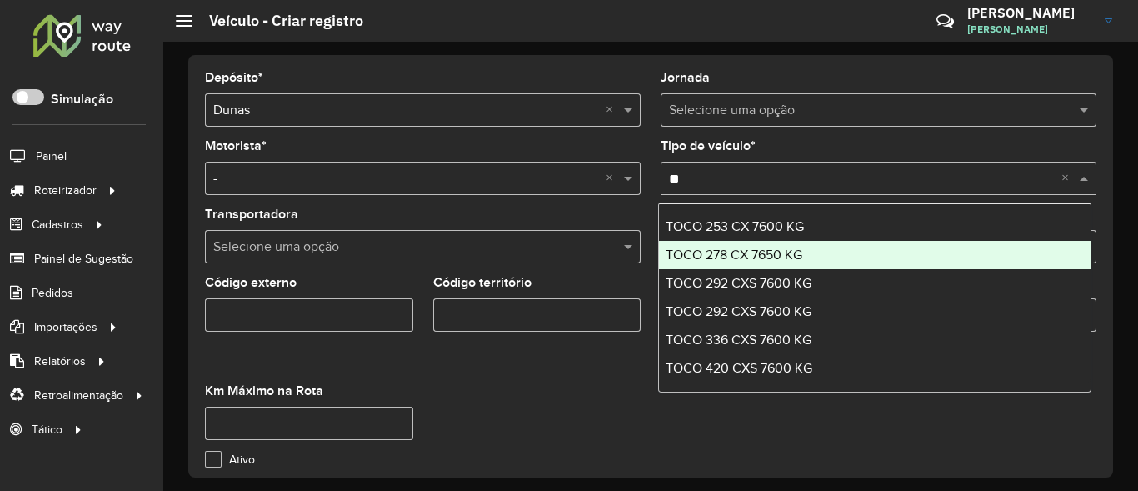
click at [788, 249] on span "TOCO 278 CX 7650 KG" at bounding box center [733, 254] width 137 height 14
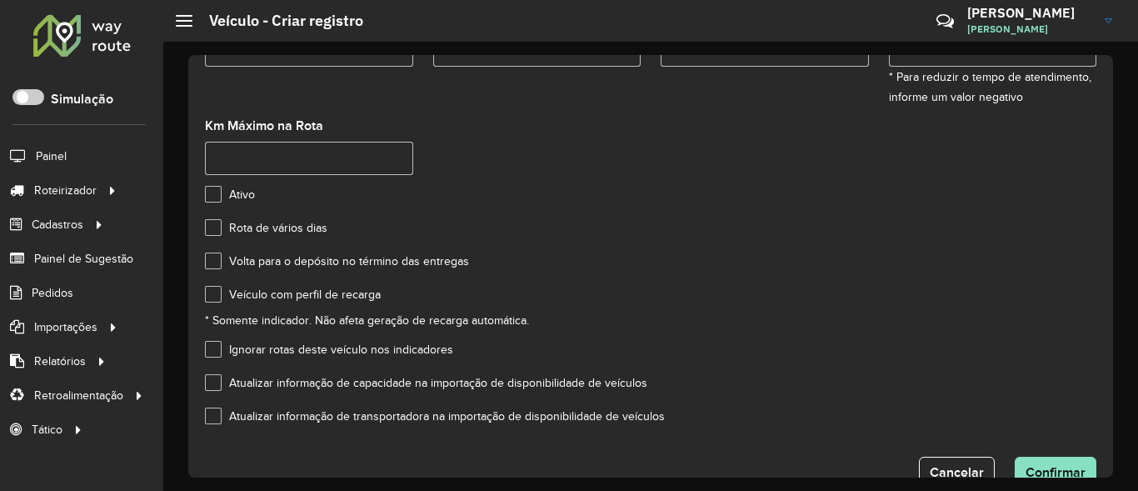
scroll to position [300, 0]
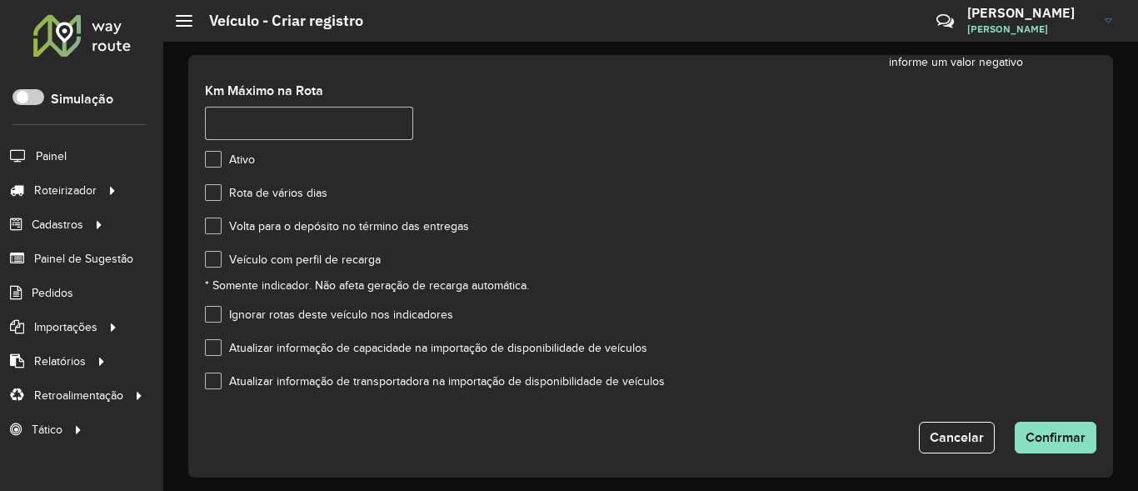
click at [212, 261] on label "Veículo com perfil de recarga" at bounding box center [293, 259] width 176 height 17
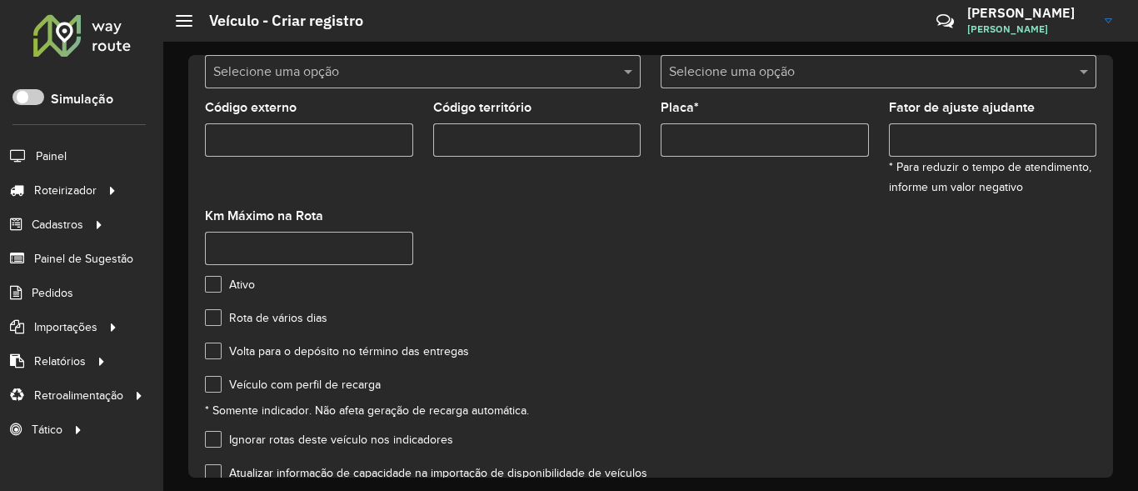
scroll to position [0, 0]
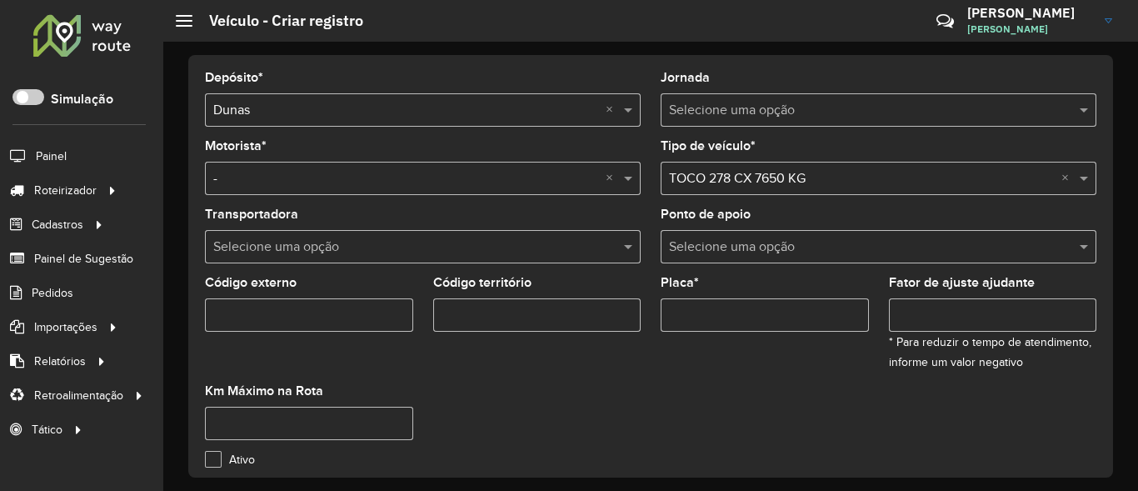
click at [732, 318] on input "Placa *" at bounding box center [764, 314] width 208 height 33
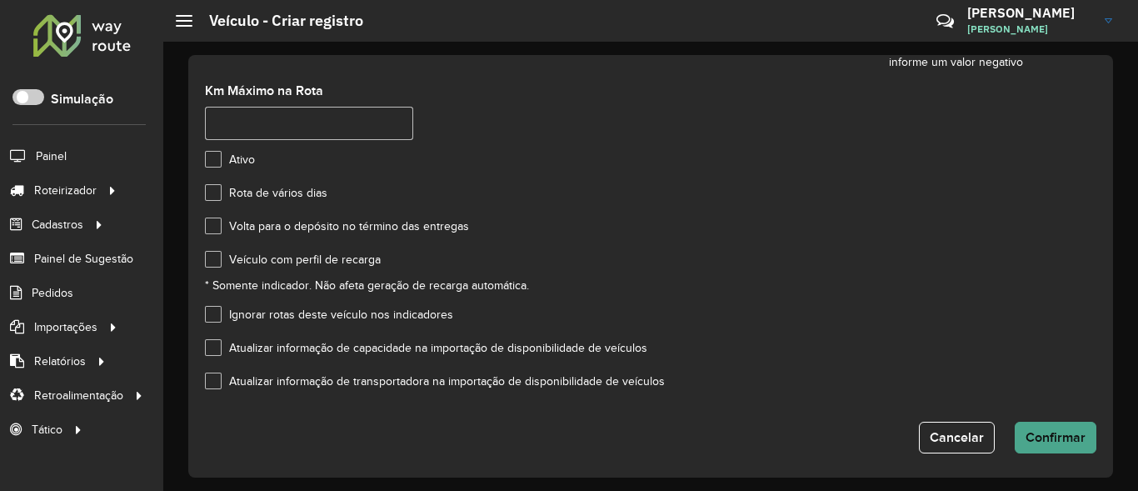
type input "*******"
click at [1025, 432] on span "Confirmar" at bounding box center [1055, 437] width 60 height 14
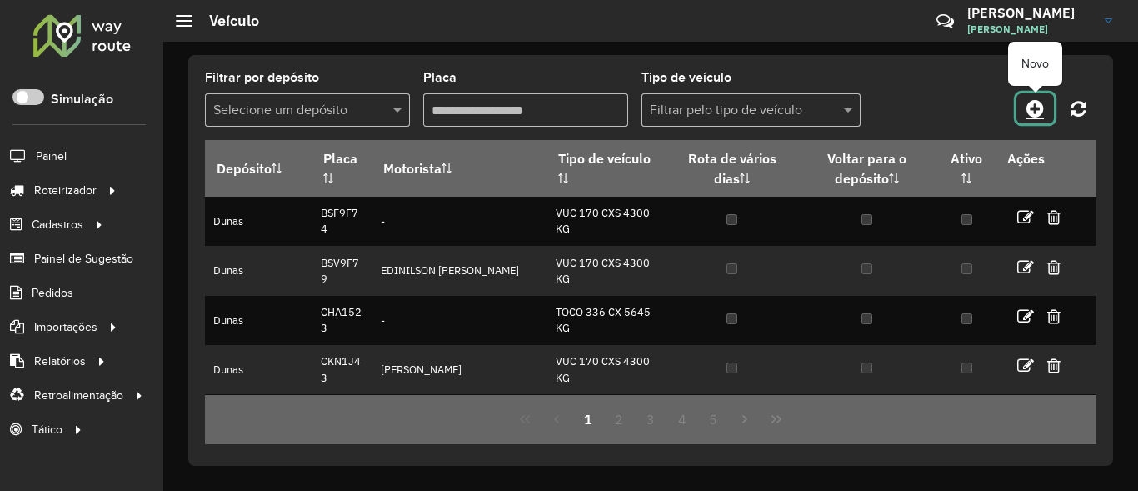
click at [1037, 108] on icon at bounding box center [1034, 108] width 17 height 20
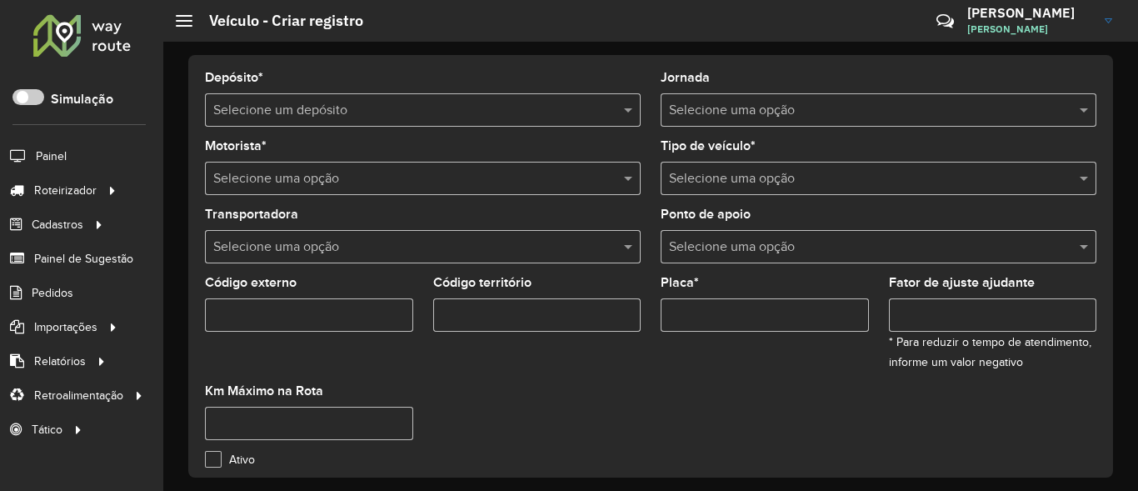
click at [423, 96] on div "Selecione um depósito" at bounding box center [423, 109] width 436 height 33
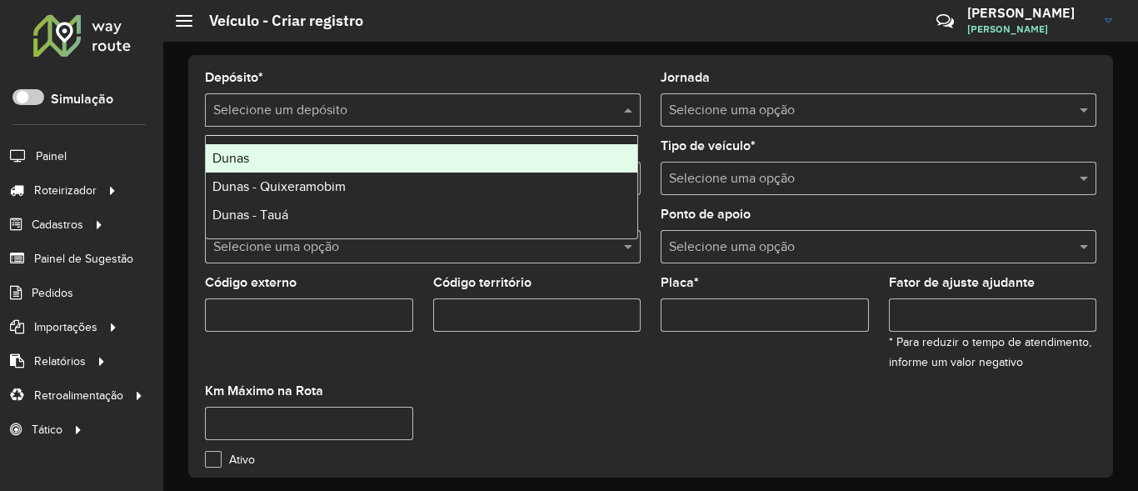
click at [250, 164] on div "Dunas" at bounding box center [421, 158] width 431 height 28
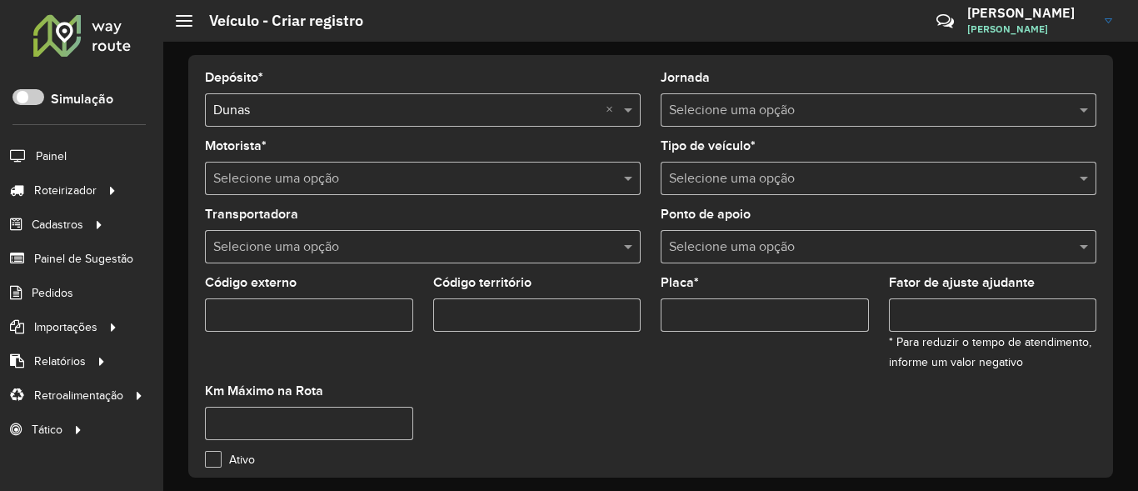
click at [834, 107] on input "text" at bounding box center [862, 111] width 386 height 20
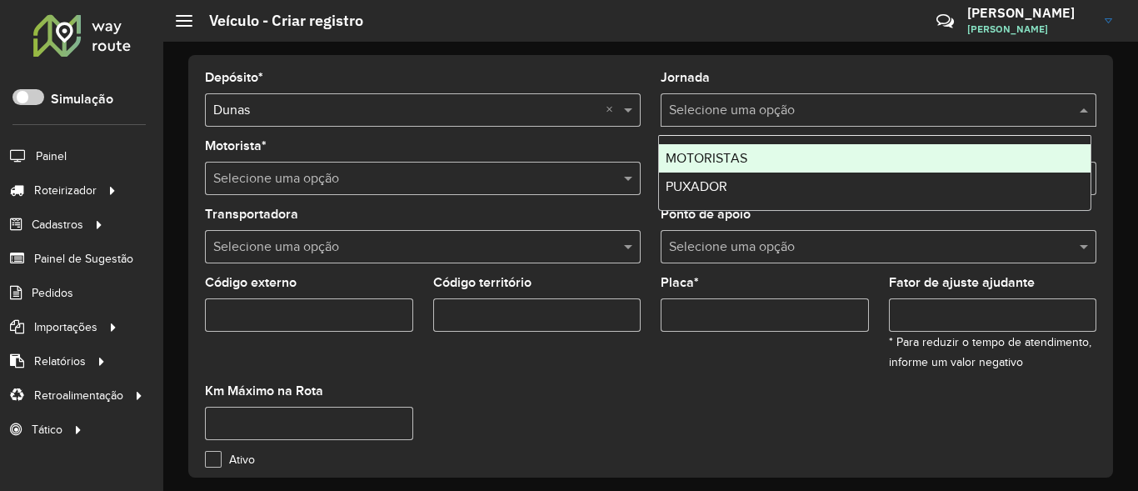
click at [716, 156] on span "MOTORISTAS" at bounding box center [706, 158] width 82 height 14
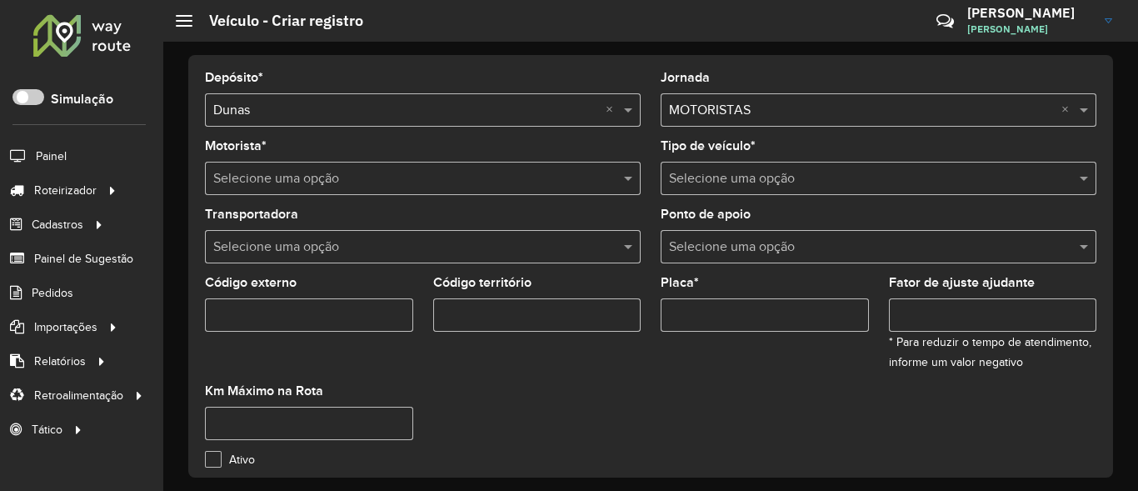
click at [577, 174] on input "text" at bounding box center [406, 179] width 386 height 20
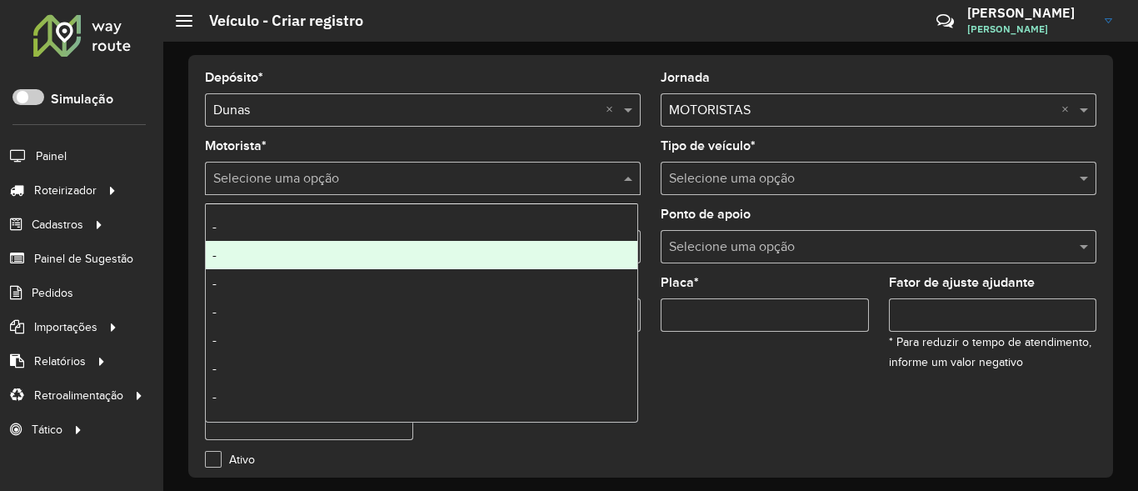
click at [365, 241] on div "-" at bounding box center [421, 255] width 431 height 28
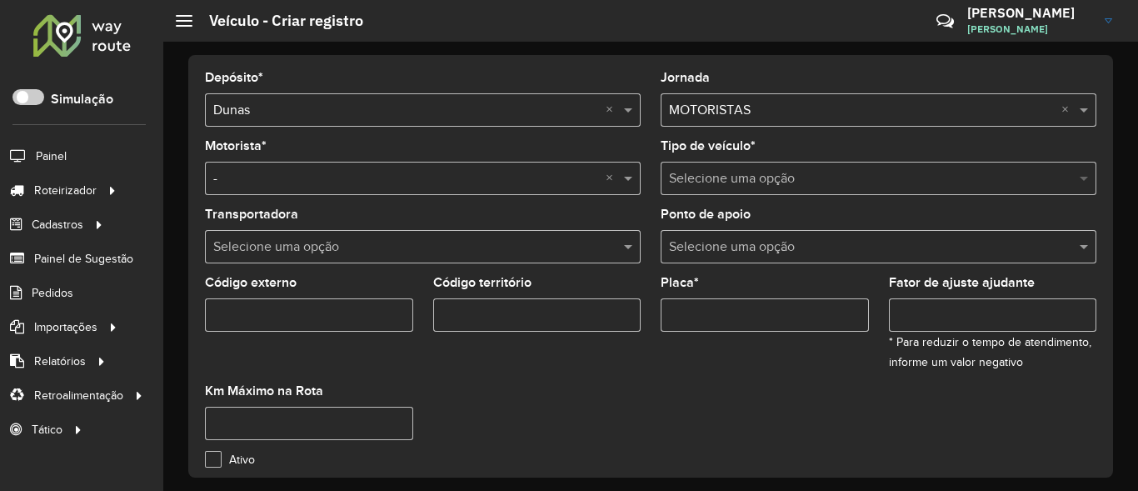
click at [1075, 174] on span at bounding box center [1085, 178] width 21 height 20
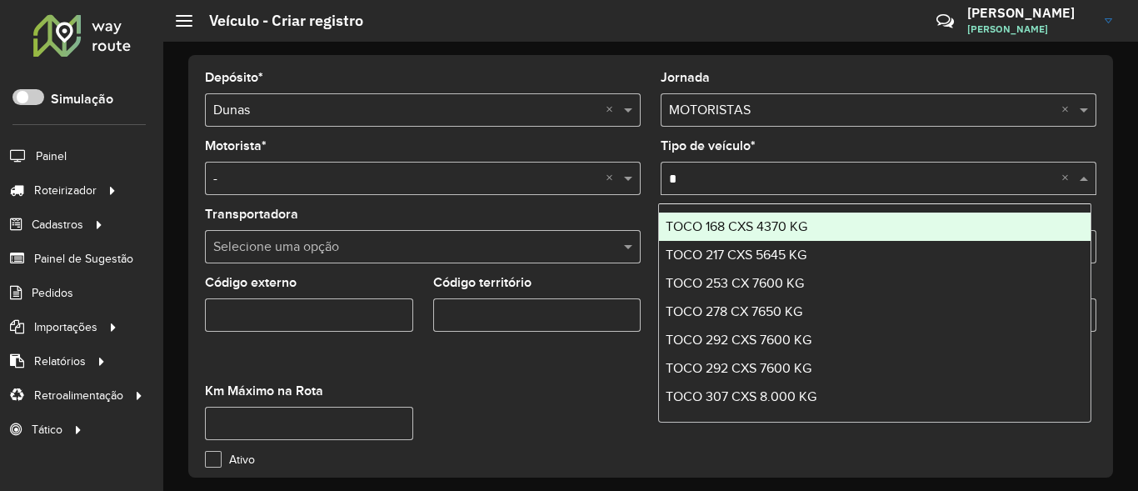
click at [741, 176] on input "*" at bounding box center [862, 179] width 386 height 20
click at [715, 182] on input "*" at bounding box center [862, 179] width 386 height 20
type input "**"
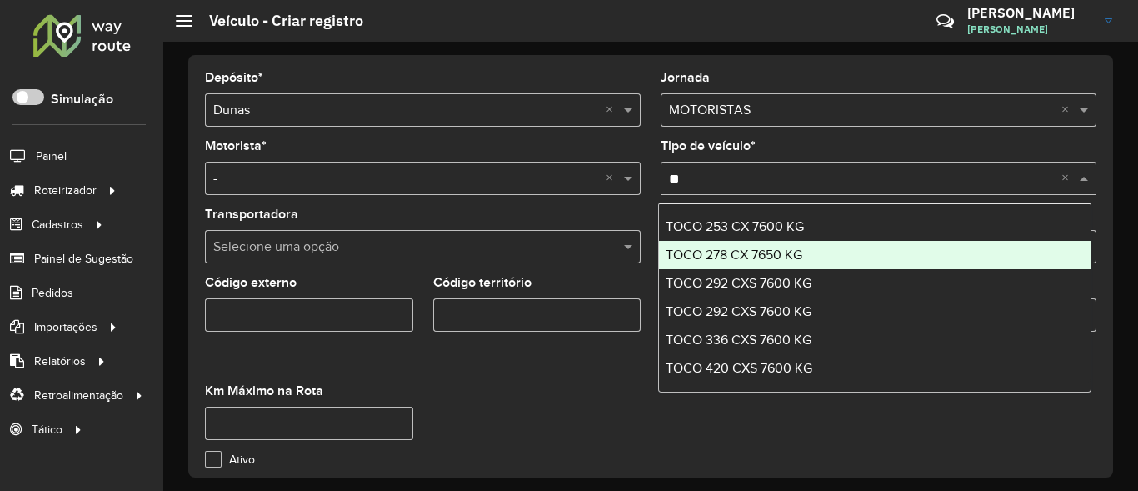
click at [788, 255] on span "TOCO 278 CX 7650 KG" at bounding box center [733, 254] width 137 height 14
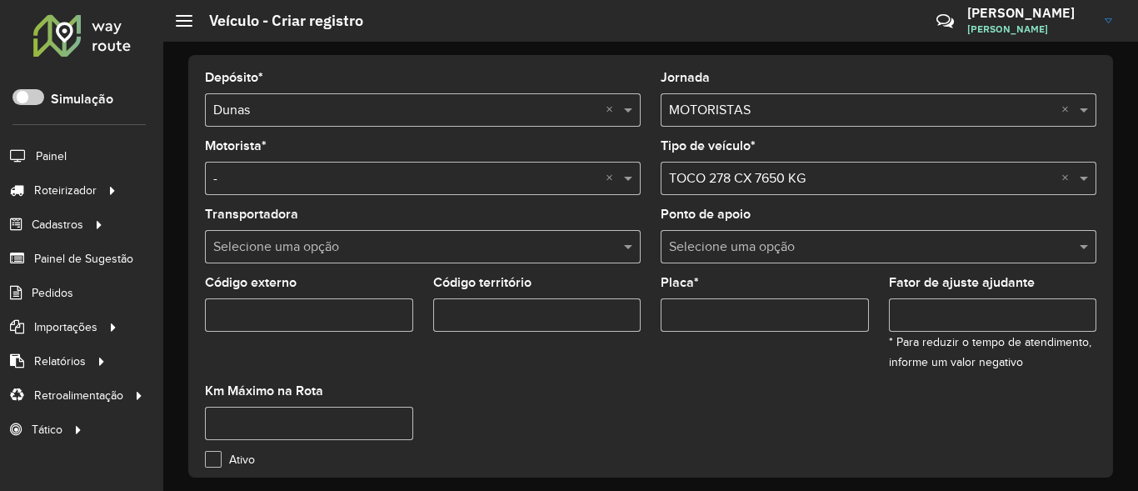
click at [733, 315] on input "Placa *" at bounding box center [764, 314] width 208 height 33
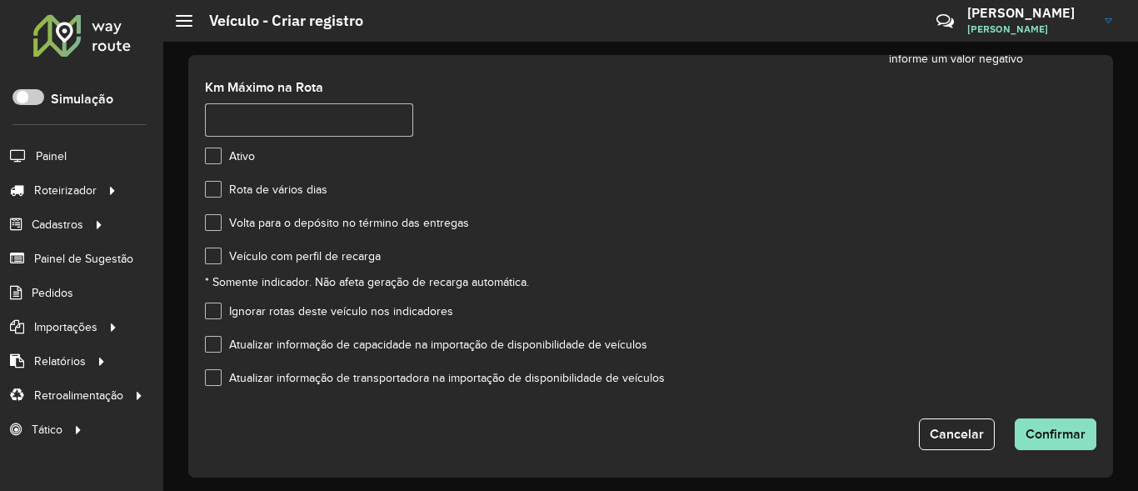
scroll to position [306, 0]
type input "*******"
click at [207, 257] on label "Veículo com perfil de recarga" at bounding box center [293, 253] width 176 height 17
click at [1014, 436] on button "Confirmar" at bounding box center [1055, 432] width 82 height 32
